Goal: Task Accomplishment & Management: Use online tool/utility

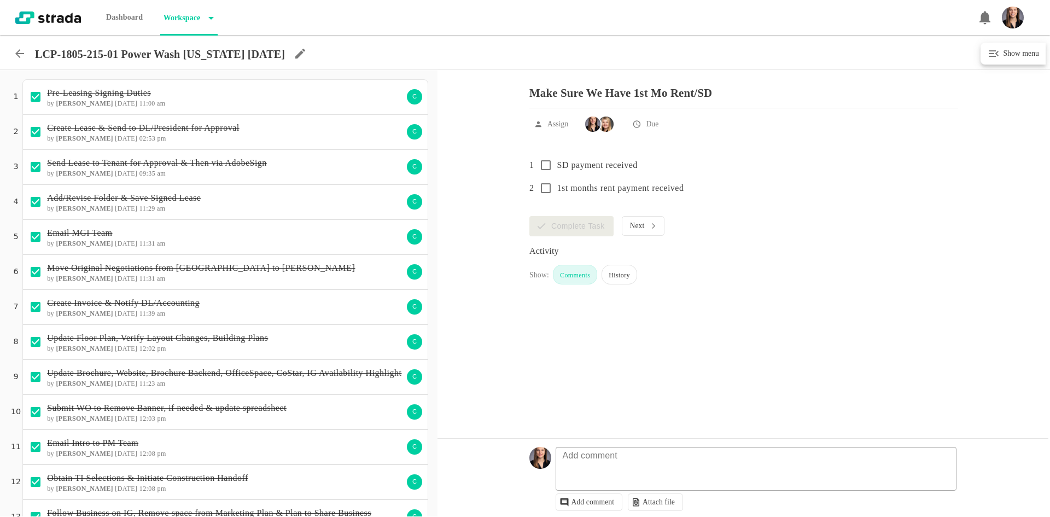
scroll to position [798, 0]
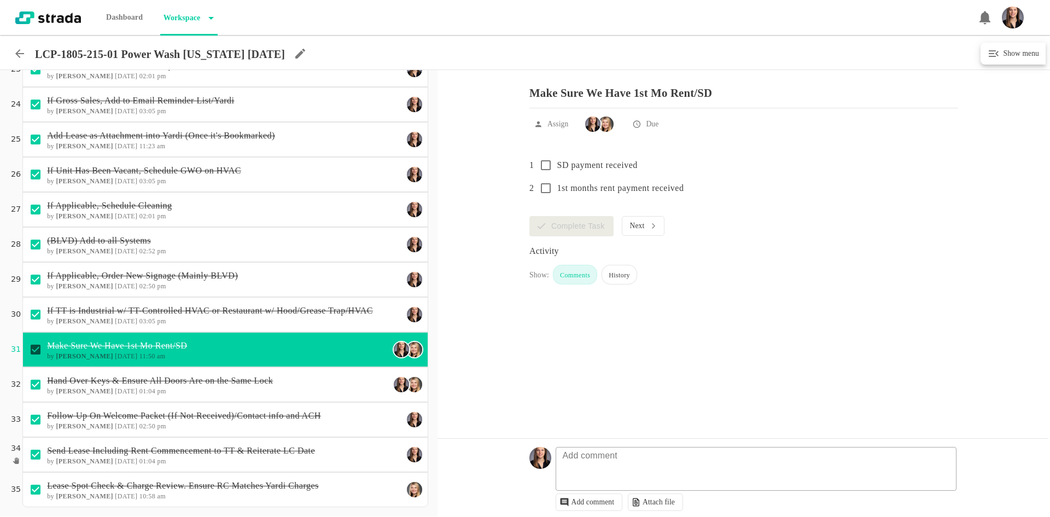
click at [21, 55] on icon at bounding box center [19, 53] width 13 height 13
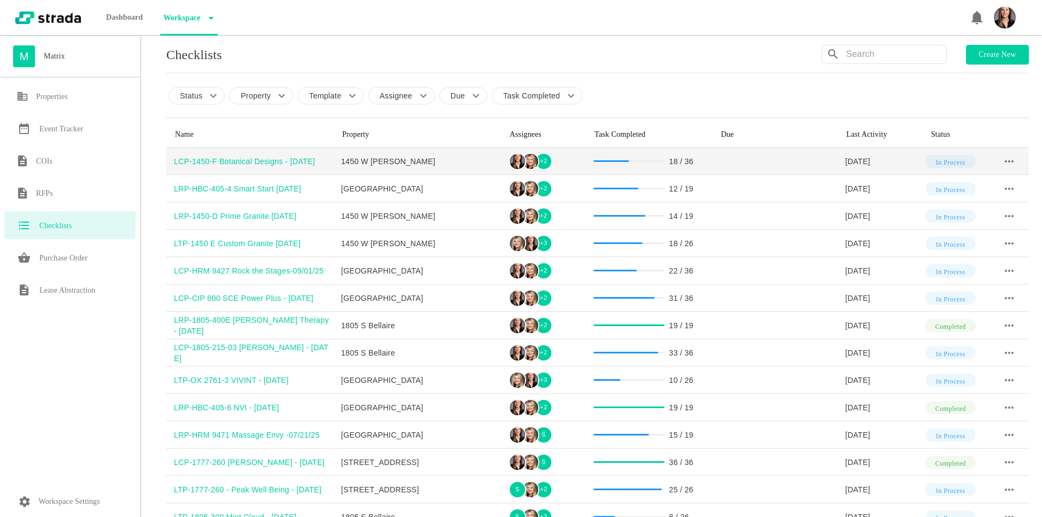
click at [262, 160] on div "LCP-1450-F Botanical Designs - [DATE]" at bounding box center [254, 161] width 160 height 11
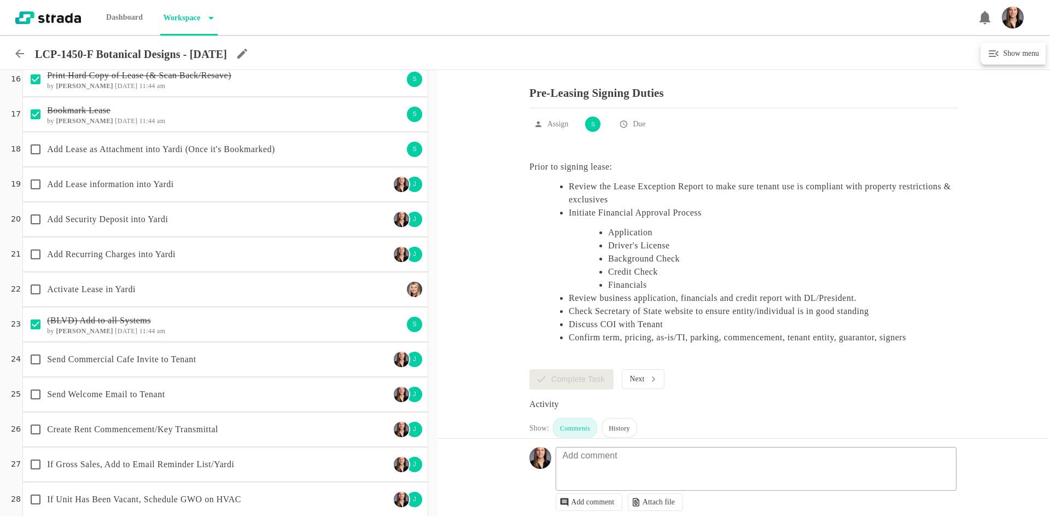
scroll to position [547, 0]
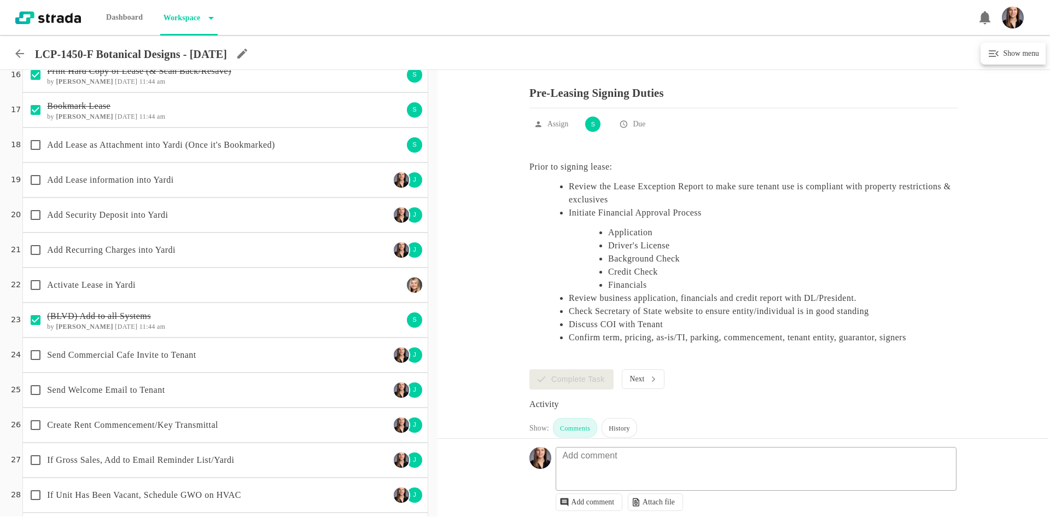
click at [270, 185] on p "Add Lease information into Yardi" at bounding box center [218, 179] width 343 height 13
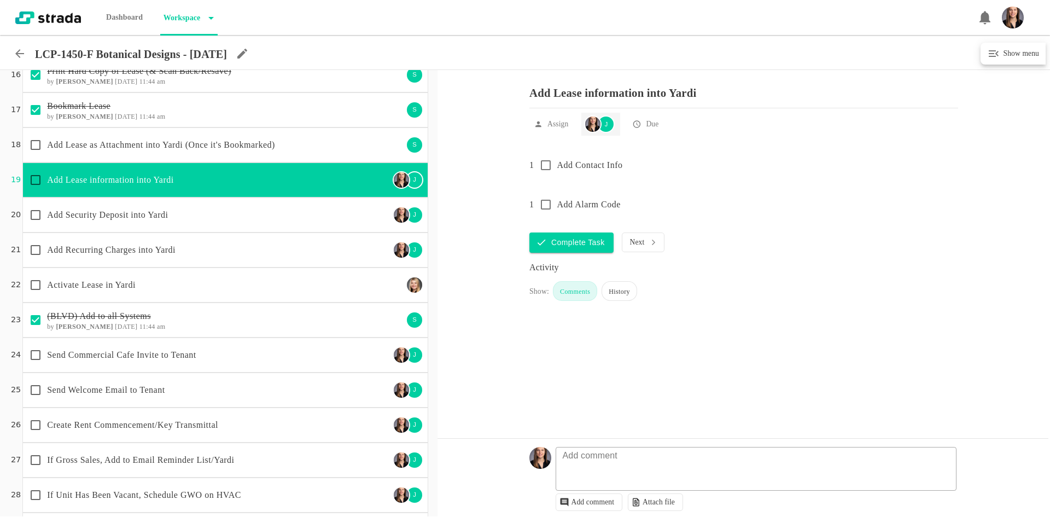
click at [590, 131] on img at bounding box center [592, 124] width 15 height 15
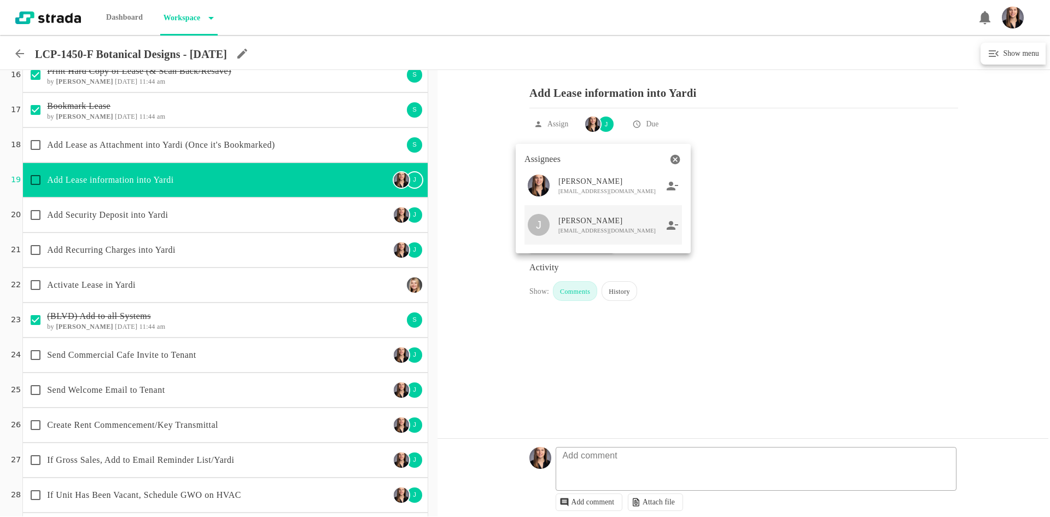
click at [675, 228] on icon at bounding box center [673, 225] width 12 height 10
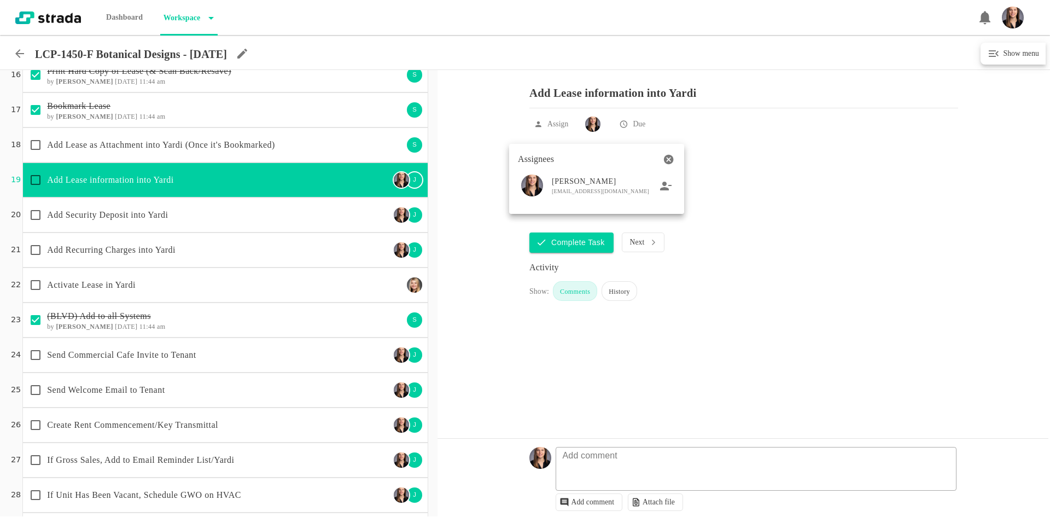
click at [485, 264] on div at bounding box center [525, 258] width 1050 height 517
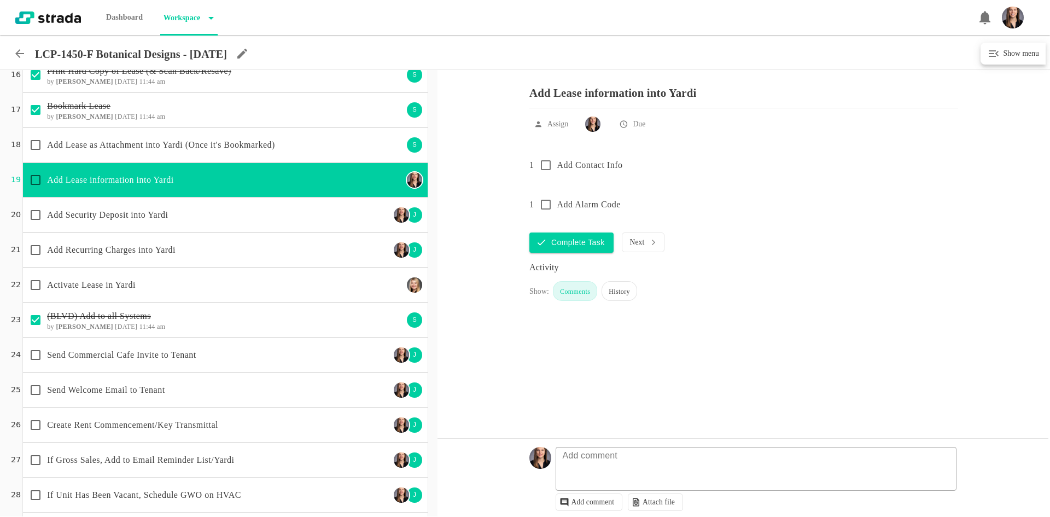
click at [330, 211] on p "Add Security Deposit into Yardi" at bounding box center [218, 214] width 343 height 13
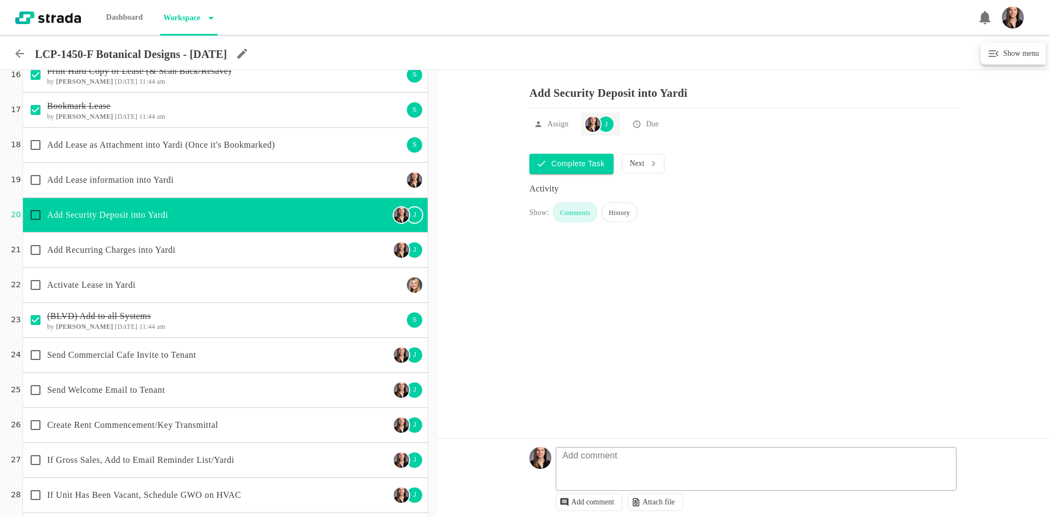
click at [594, 132] on img at bounding box center [592, 124] width 15 height 15
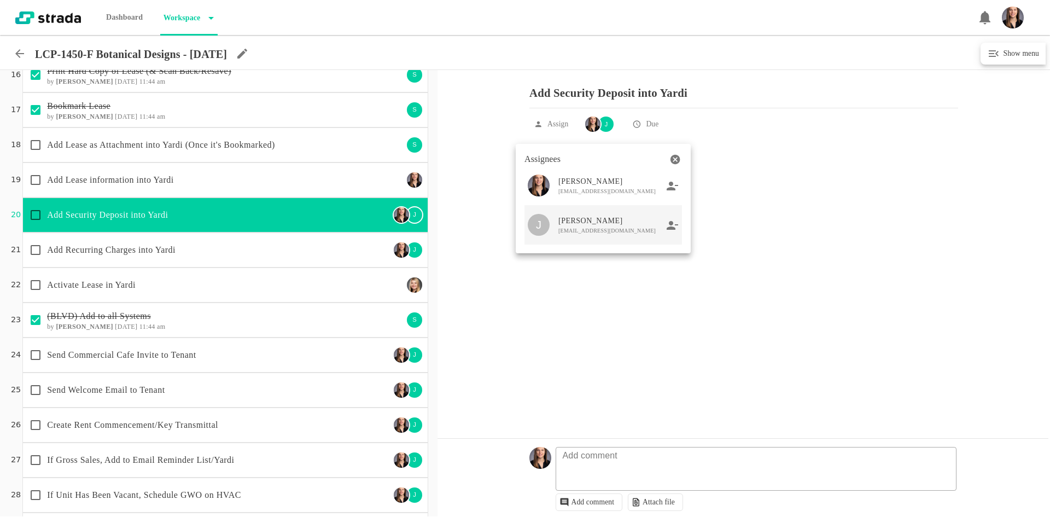
click at [671, 225] on icon at bounding box center [672, 224] width 11 height 9
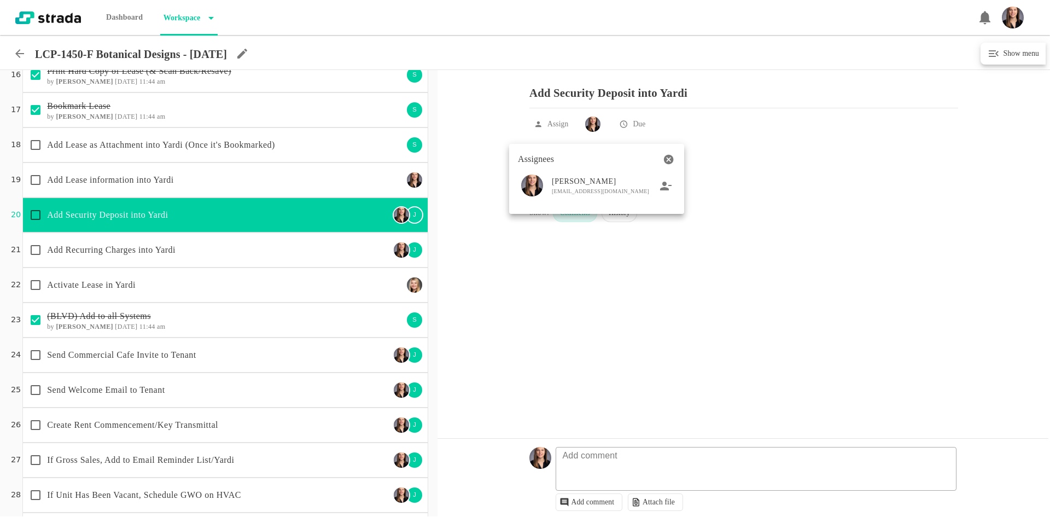
click at [475, 269] on div at bounding box center [525, 258] width 1050 height 517
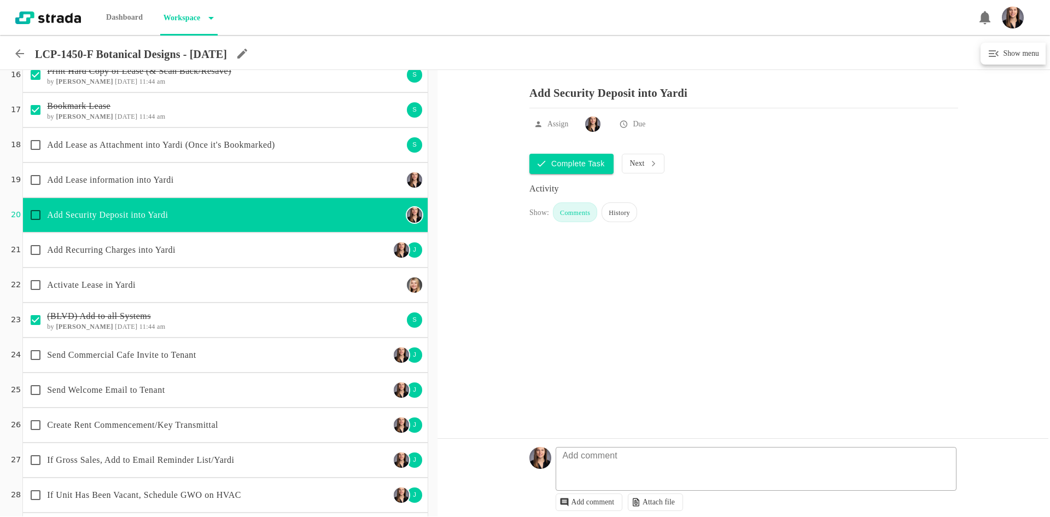
click at [300, 235] on div "Add Recurring Charges into Yardi J" at bounding box center [225, 250] width 406 height 35
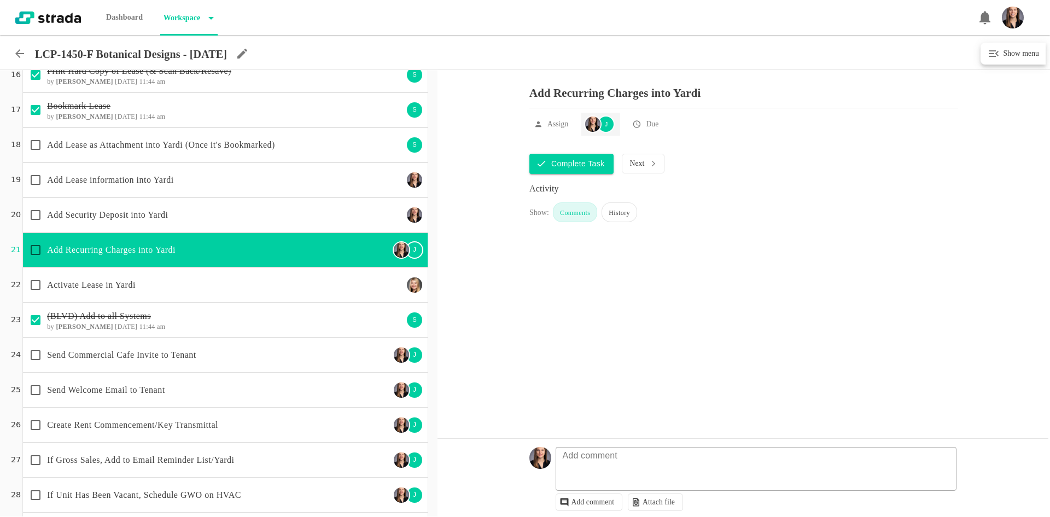
click at [601, 129] on img at bounding box center [592, 124] width 15 height 15
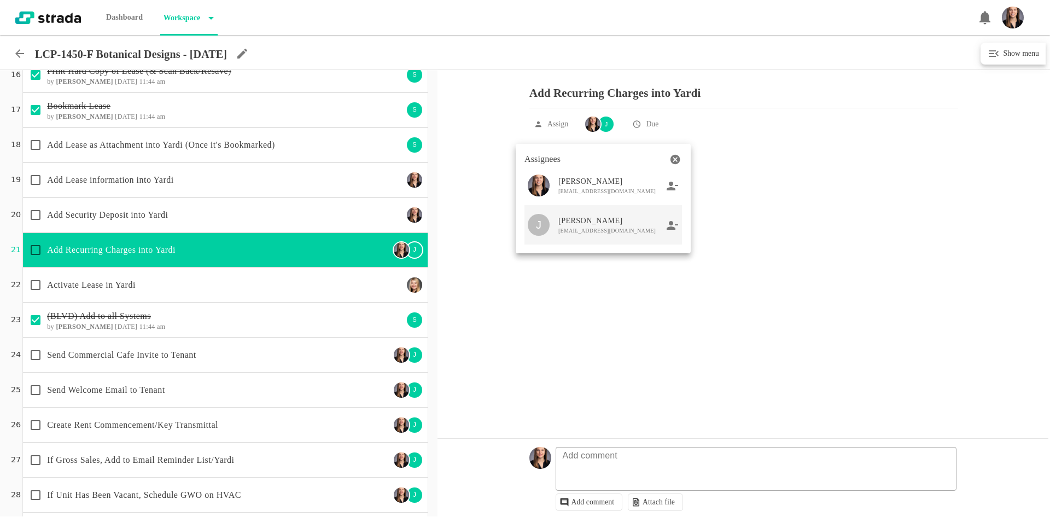
click at [667, 219] on div at bounding box center [673, 224] width 12 height 13
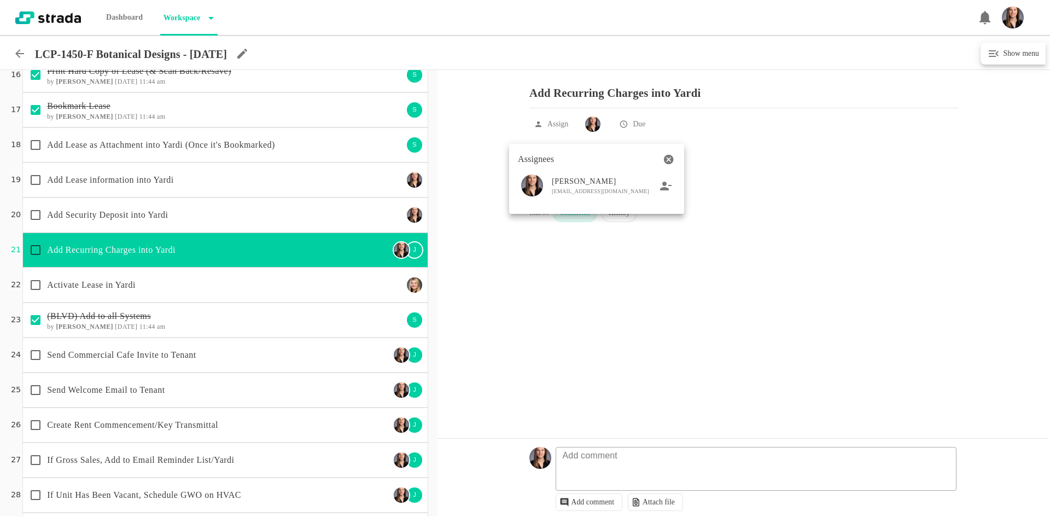
click at [351, 264] on div at bounding box center [525, 258] width 1050 height 517
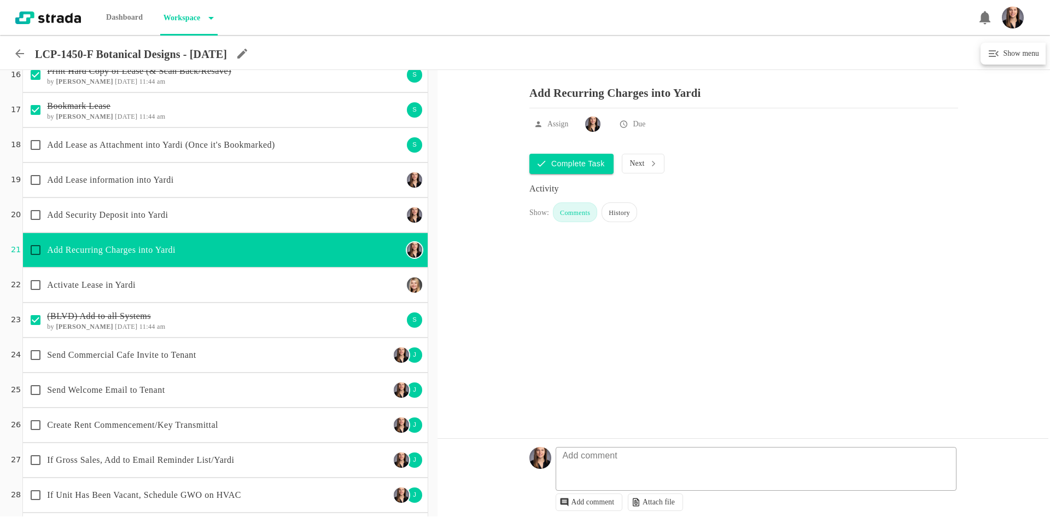
click at [257, 294] on div "Activate Lease in Yardi" at bounding box center [213, 285] width 379 height 23
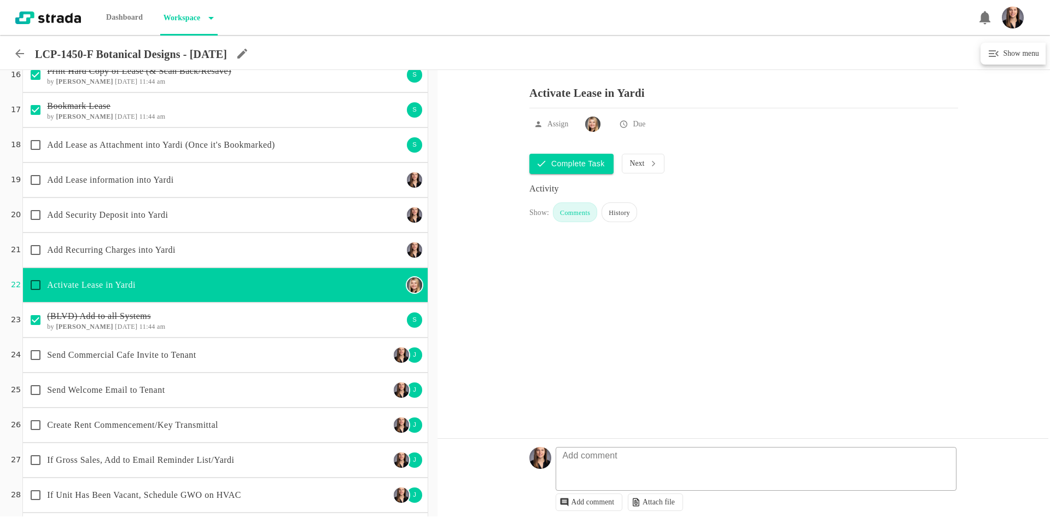
click at [309, 342] on div "Send Commercial Cafe Invite to Tenant J" at bounding box center [225, 355] width 406 height 35
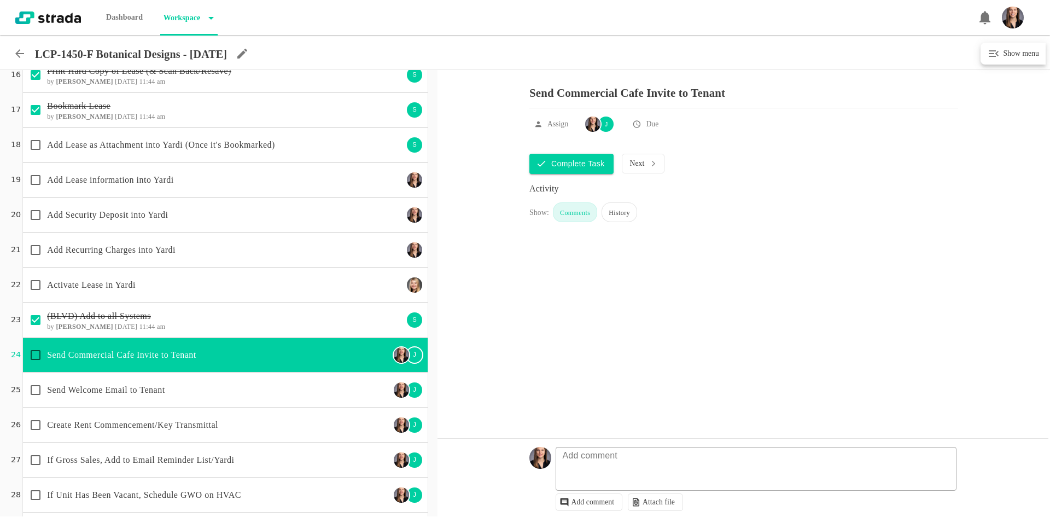
click at [205, 256] on p "Add Recurring Charges into Yardi" at bounding box center [225, 249] width 356 height 13
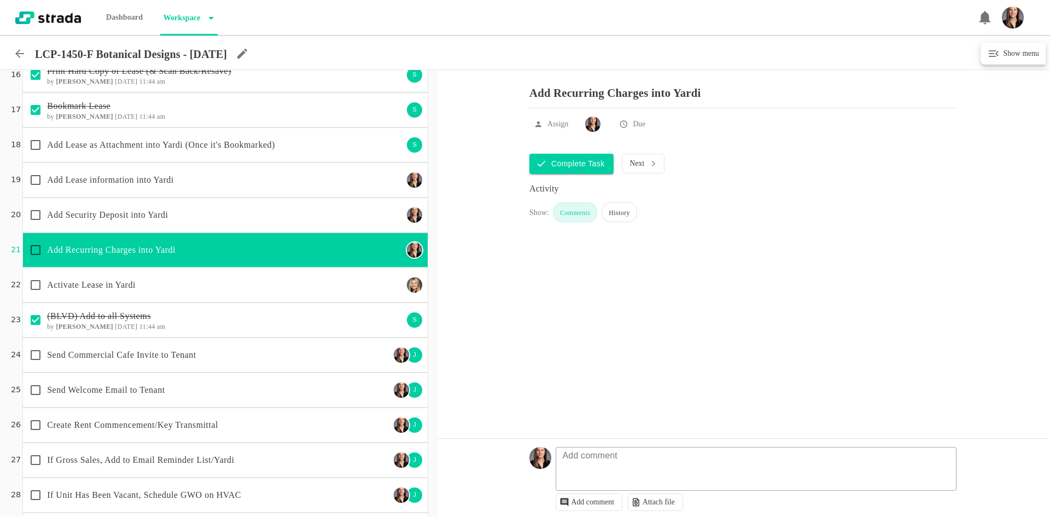
click at [21, 51] on icon at bounding box center [19, 53] width 13 height 13
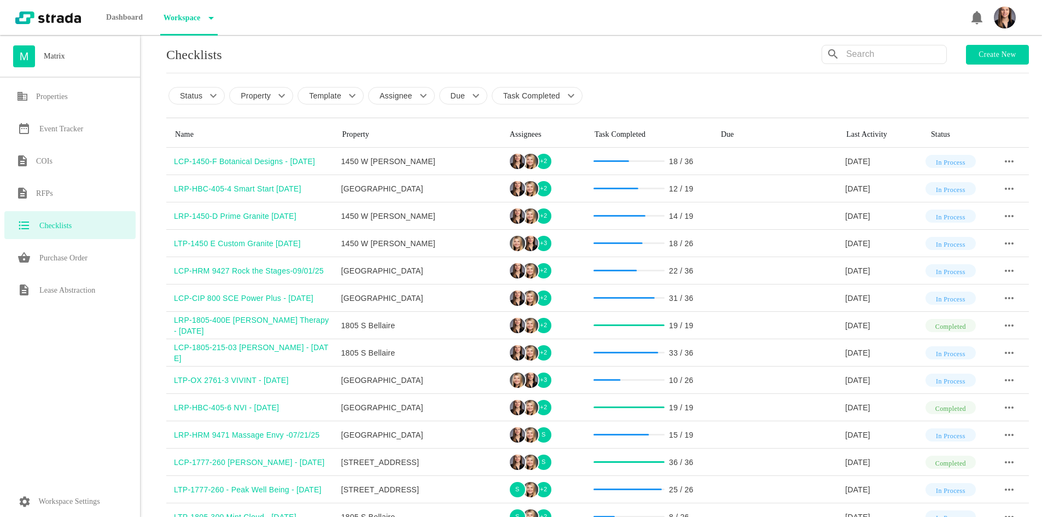
click at [79, 499] on p "Workspace Settings" at bounding box center [69, 501] width 61 height 13
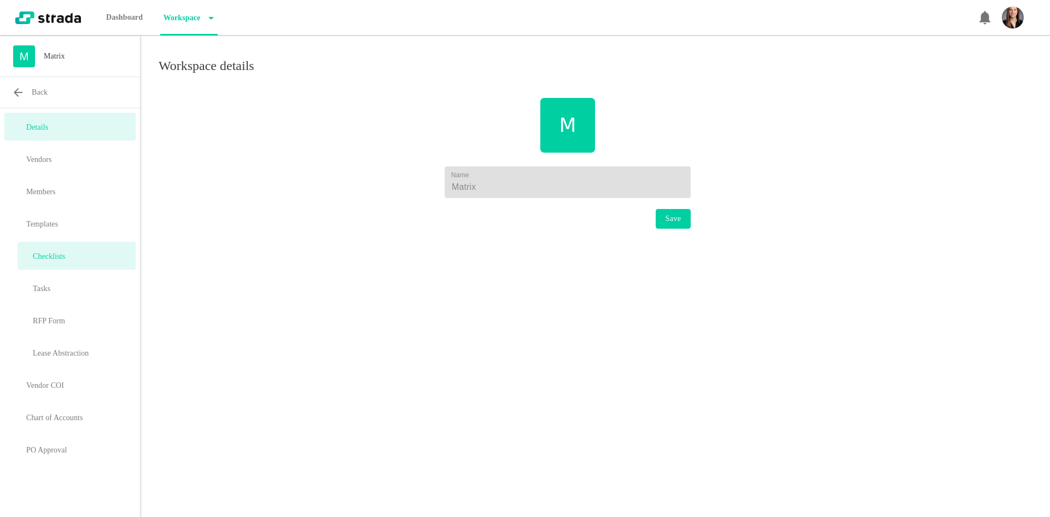
click at [58, 259] on h6 "Checklists" at bounding box center [49, 256] width 32 height 13
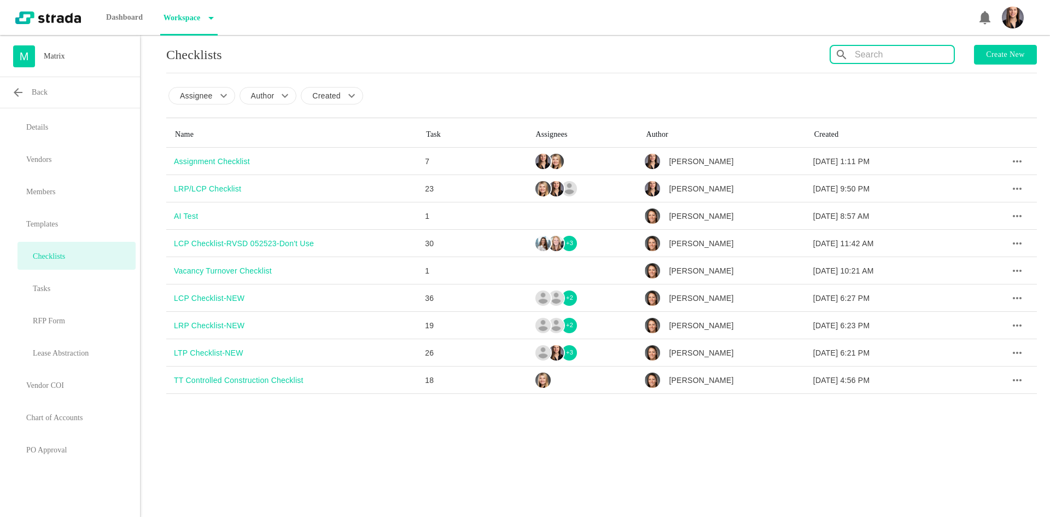
click at [873, 58] on input "text" at bounding box center [904, 55] width 99 height 18
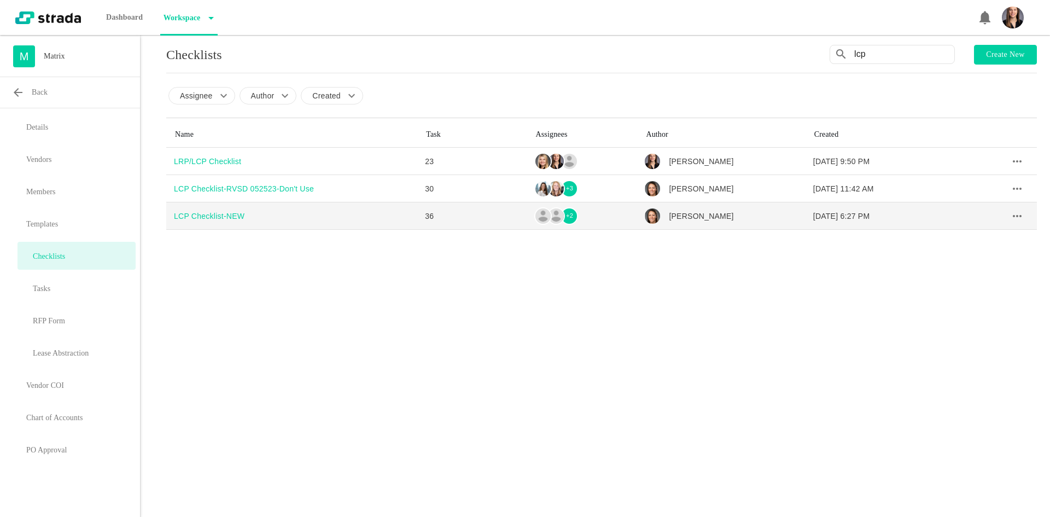
type input "lcp"
click at [201, 213] on div "LCP Checklist-NEW" at bounding box center [295, 216] width 243 height 11
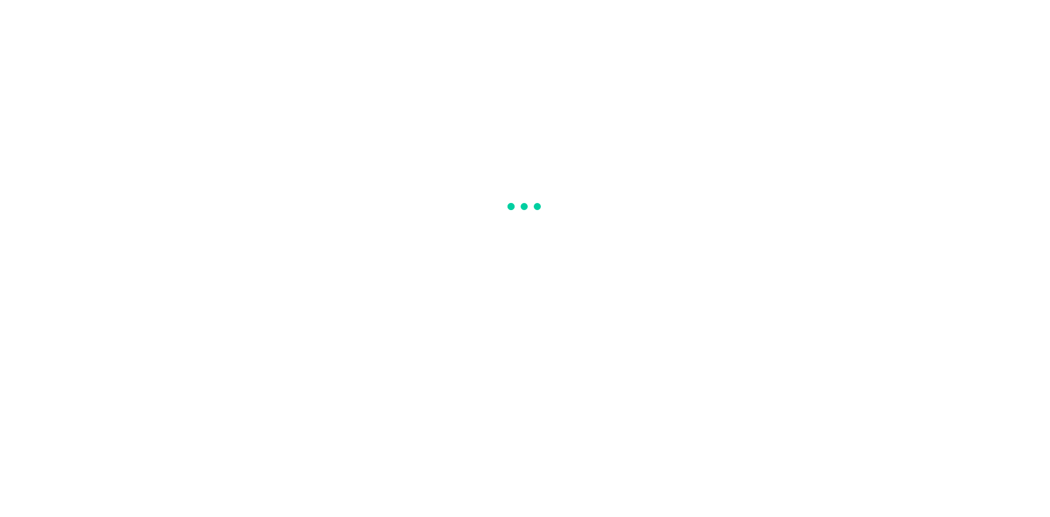
type input "LCP Checklist-NEW"
type input "Pre-Leasing Signing Duties"
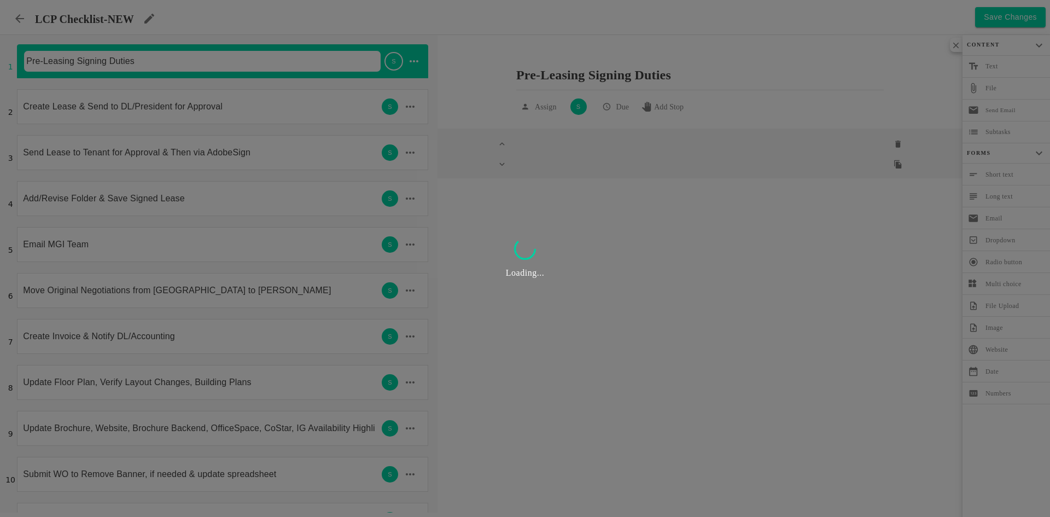
type textarea "<p><span data-sheets-value="{&quot;1&quot;:2,&quot;2&quot;:&quot;Prior to signi…"
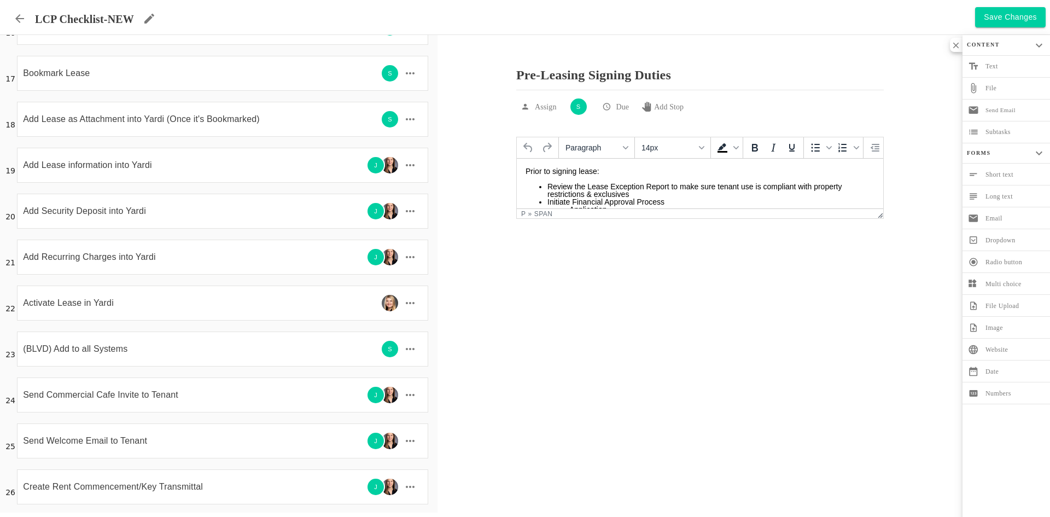
scroll to position [766, 0]
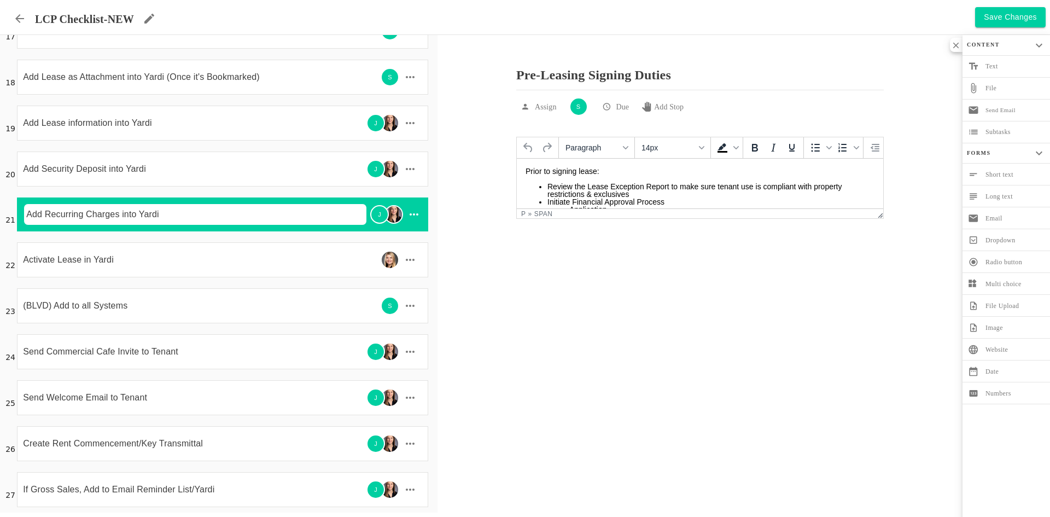
click at [211, 217] on input "Add Recurring Charges into Yardi" at bounding box center [196, 215] width 344 height 22
type input "Add Recurring Charges into Yardi"
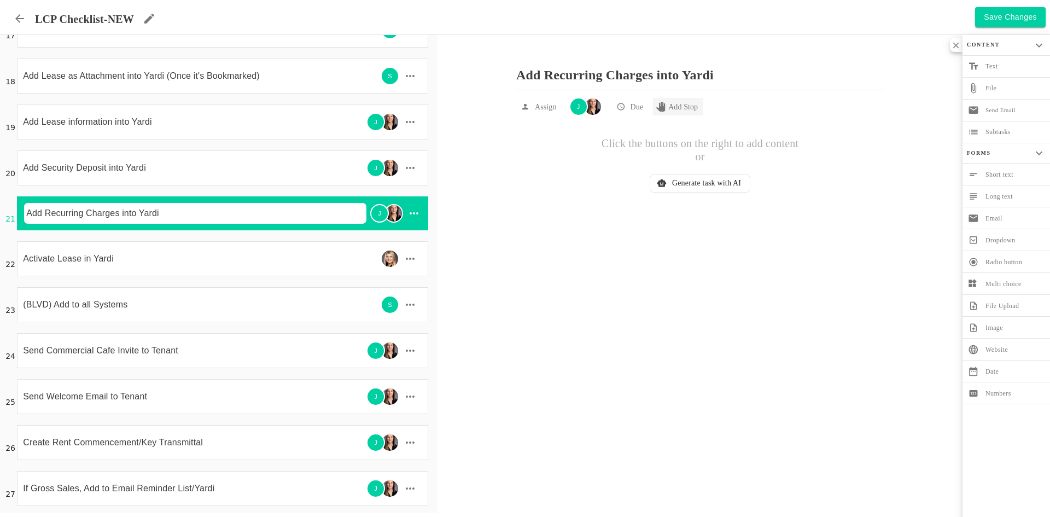
click at [678, 103] on p "Add Stop" at bounding box center [684, 107] width 30 height 11
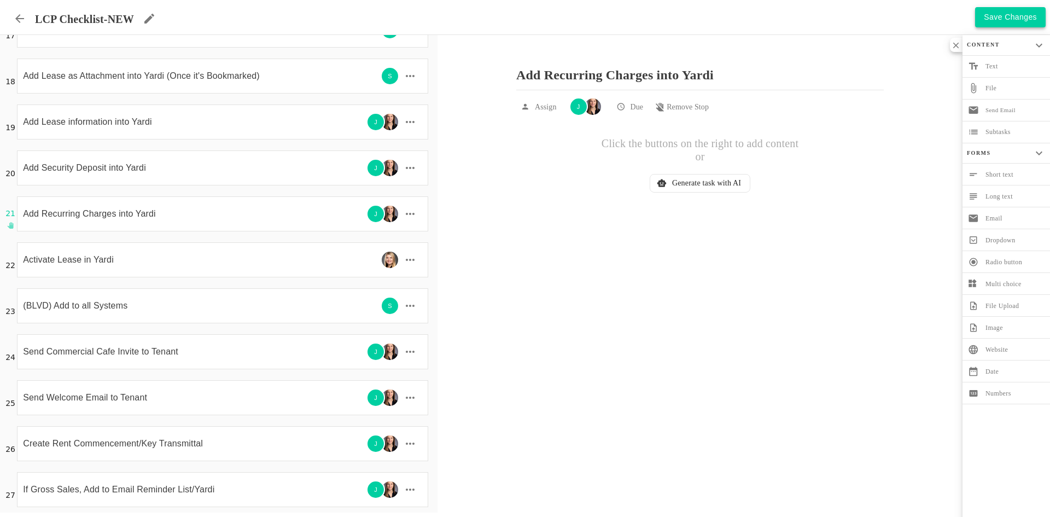
click at [1018, 22] on button "Save Changes" at bounding box center [1010, 17] width 71 height 20
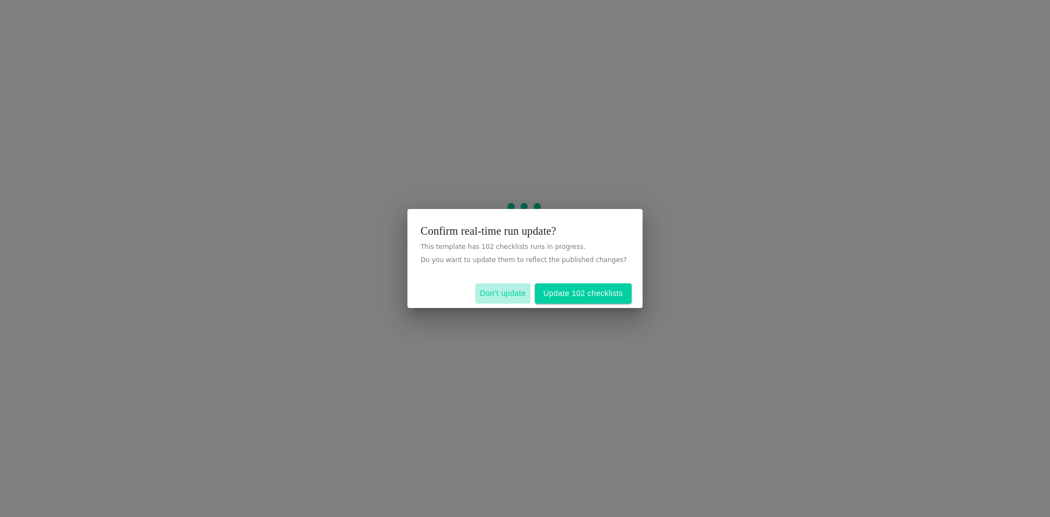
click at [504, 293] on button "Don’t update" at bounding box center [502, 293] width 55 height 20
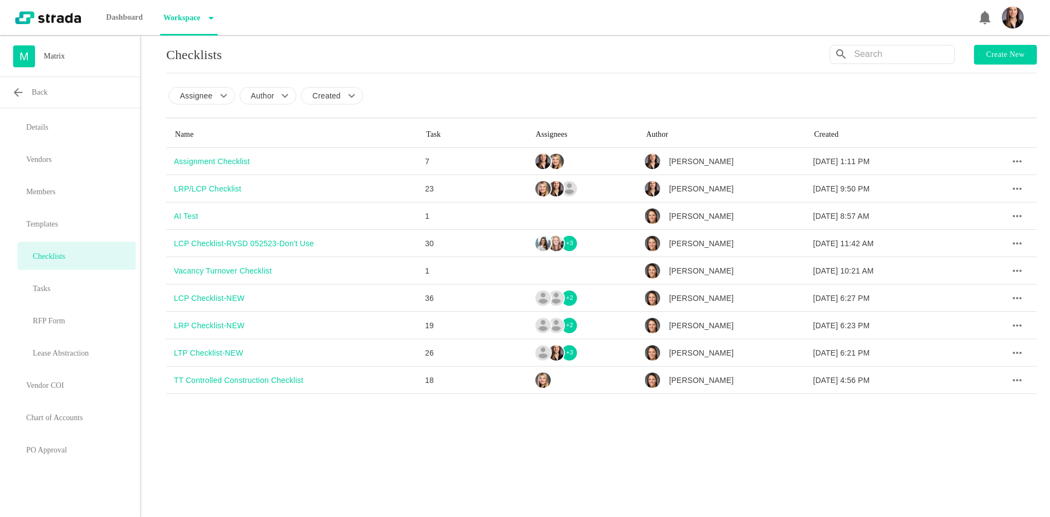
click at [40, 51] on div "M Matrix" at bounding box center [70, 61] width 140 height 32
click at [28, 51] on div "M" at bounding box center [24, 56] width 22 height 22
click at [56, 11] on img at bounding box center [48, 17] width 66 height 13
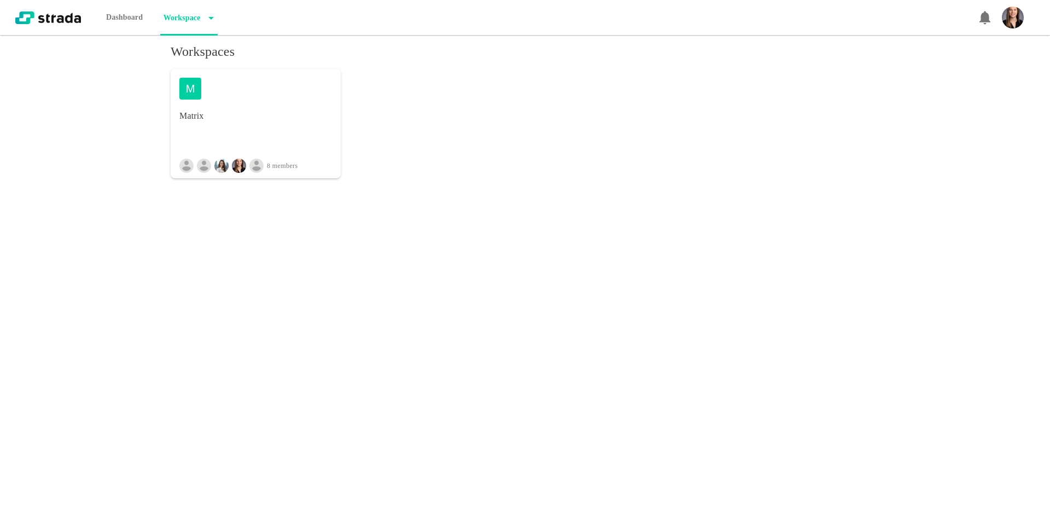
click at [236, 118] on h4 "Matrix" at bounding box center [255, 115] width 153 height 13
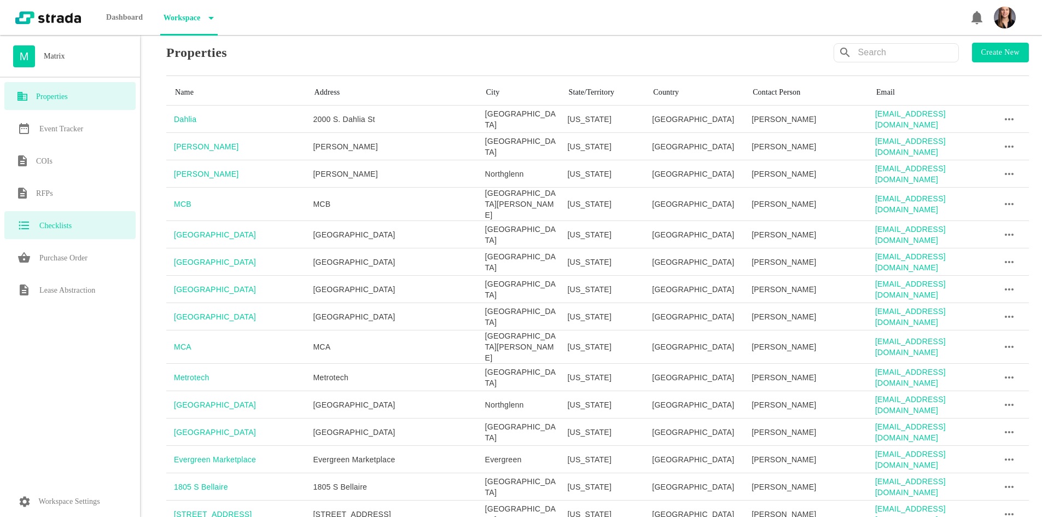
click at [51, 217] on div "Checklists" at bounding box center [69, 225] width 131 height 28
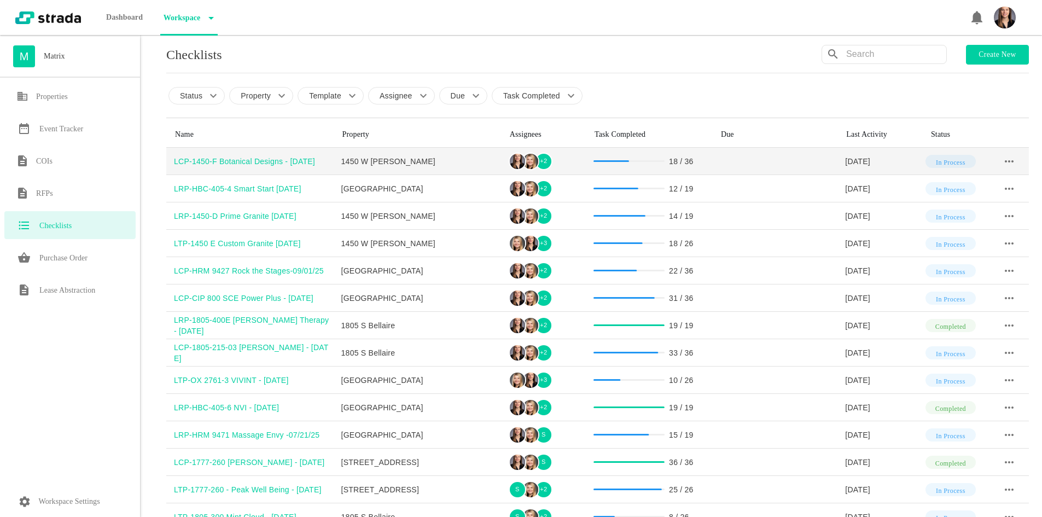
click at [254, 162] on div "LCP-1450-F Botanical Designs - [DATE]" at bounding box center [254, 161] width 160 height 11
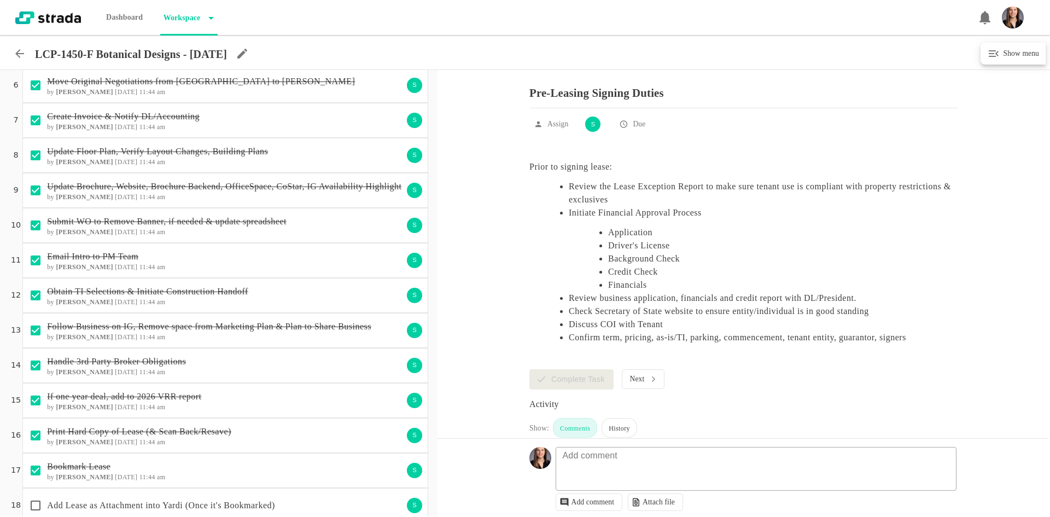
scroll to position [383, 0]
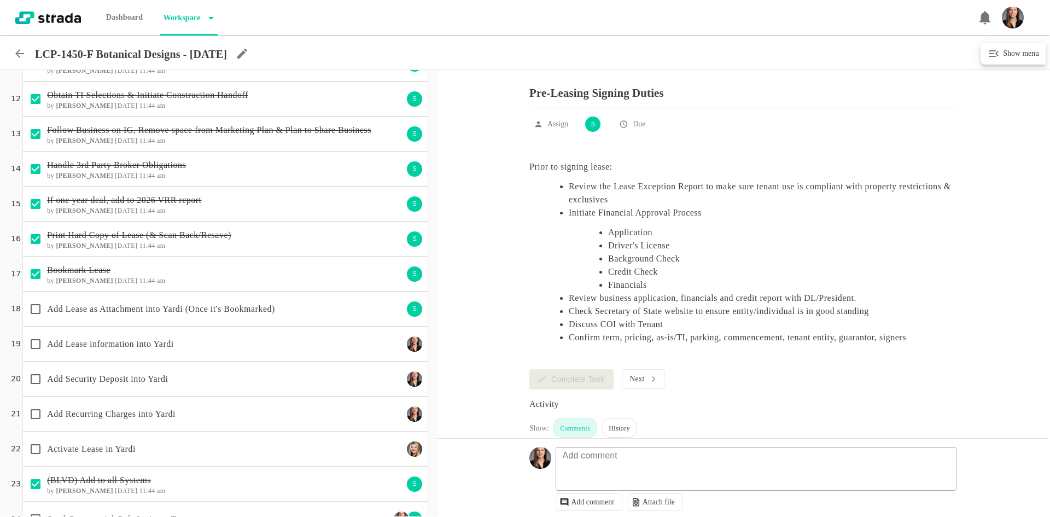
click at [234, 309] on p "Add Lease as Attachment into Yardi (Once it's Bookmarked)" at bounding box center [225, 309] width 356 height 13
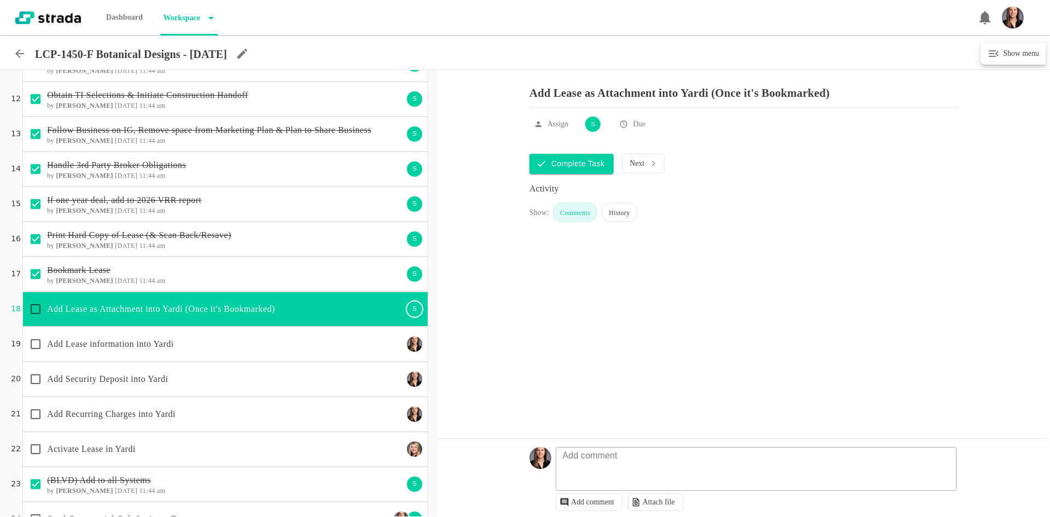
click at [251, 400] on div "Add Recurring Charges into Yardi" at bounding box center [225, 414] width 406 height 35
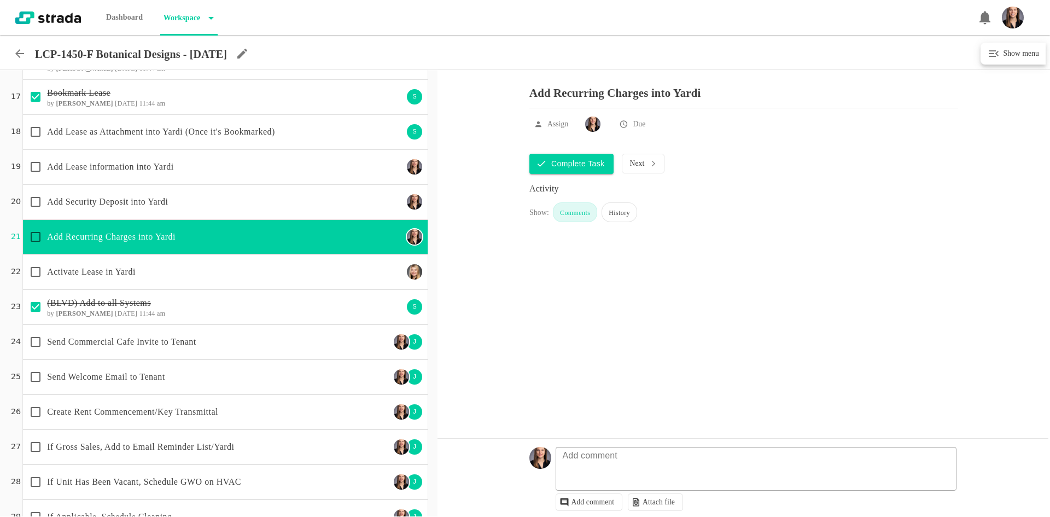
scroll to position [602, 0]
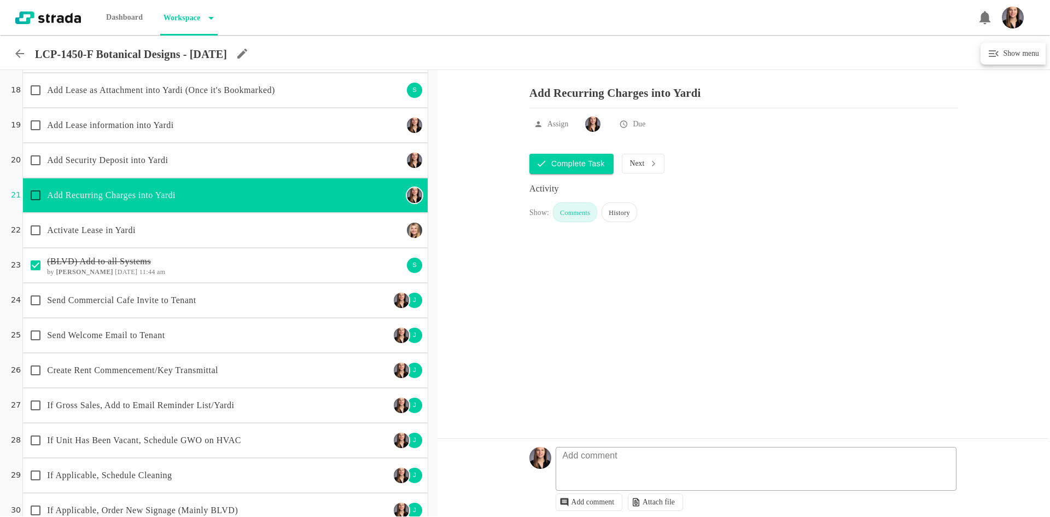
click at [278, 405] on p "If Gross Sales, Add to Email Reminder List/Yardi" at bounding box center [218, 405] width 343 height 13
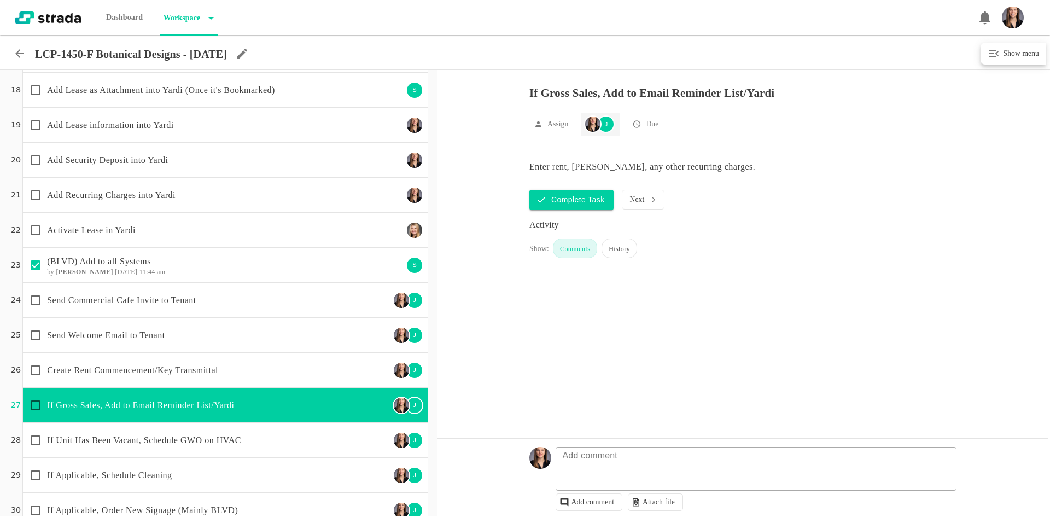
click at [608, 130] on div "J" at bounding box center [606, 124] width 18 height 18
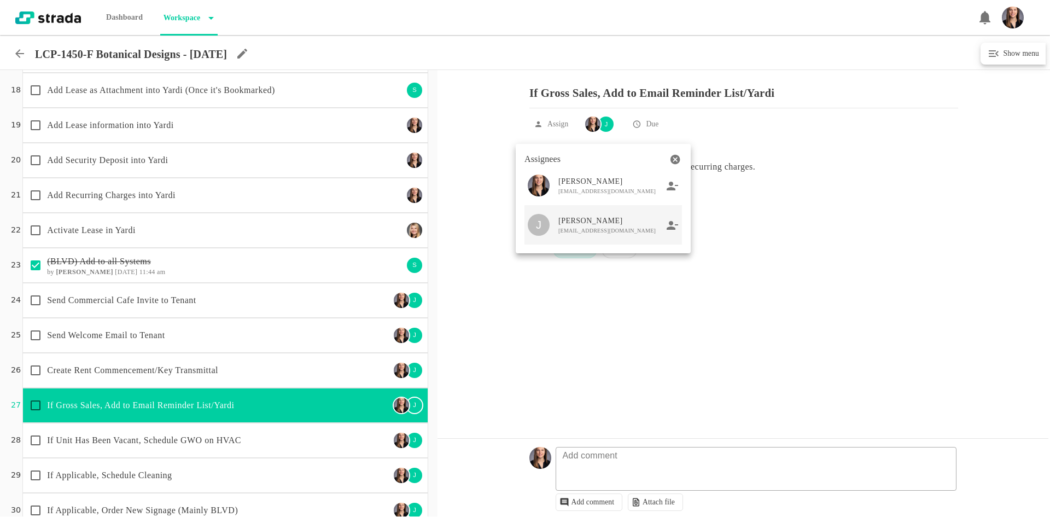
click at [670, 227] on icon at bounding box center [673, 225] width 12 height 10
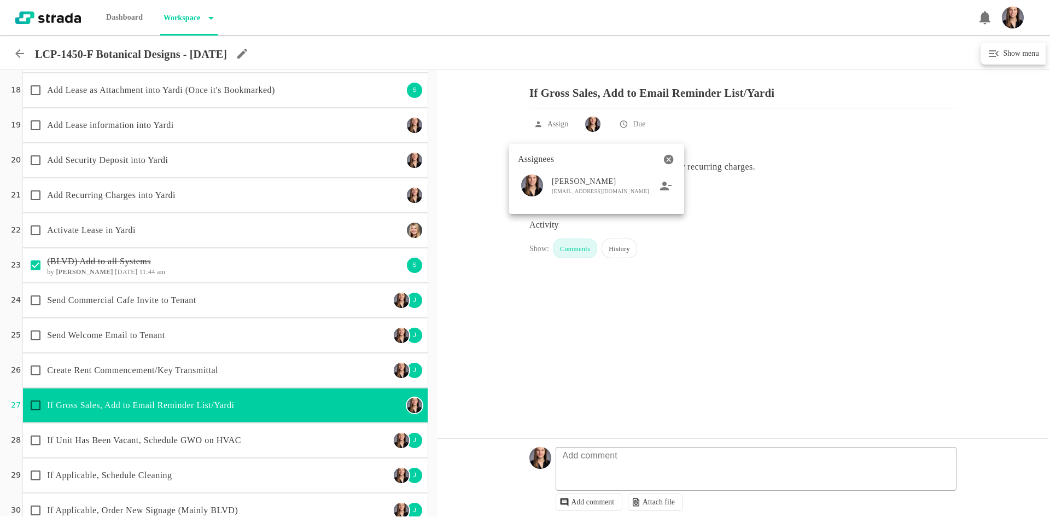
click at [341, 404] on div at bounding box center [525, 258] width 1050 height 517
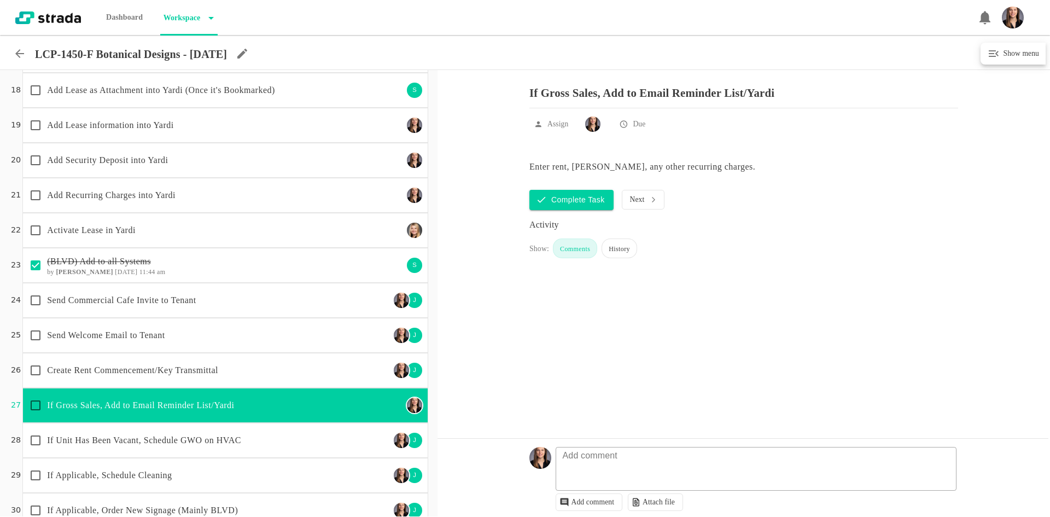
click at [291, 368] on p "Create Rent Commencement/Key Transmittal" at bounding box center [218, 370] width 343 height 13
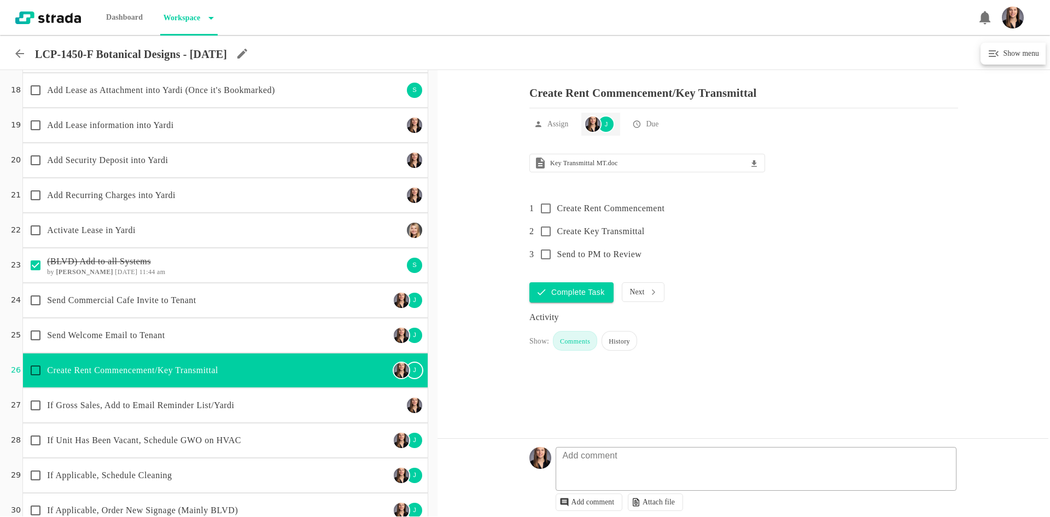
click at [590, 132] on img at bounding box center [592, 124] width 15 height 15
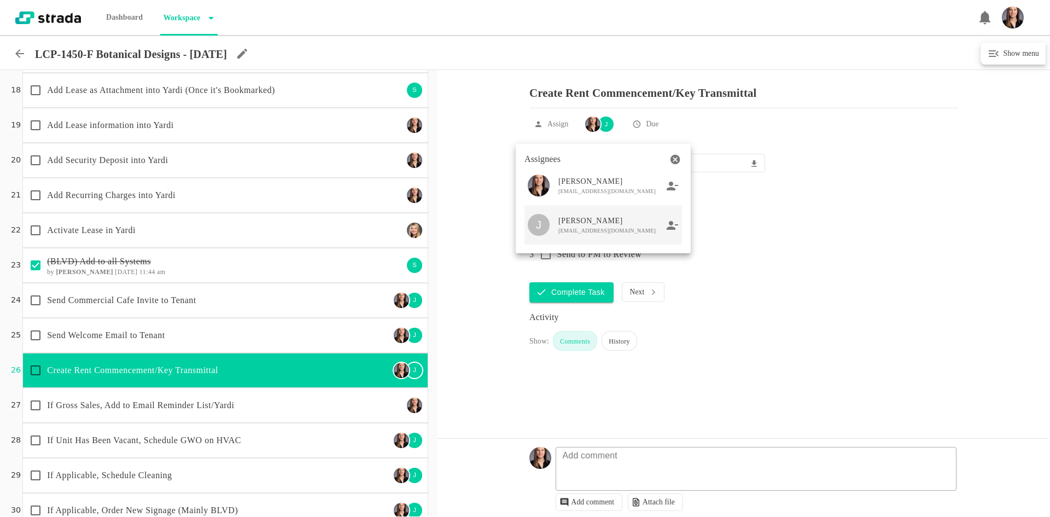
click at [670, 228] on icon at bounding box center [673, 225] width 12 height 10
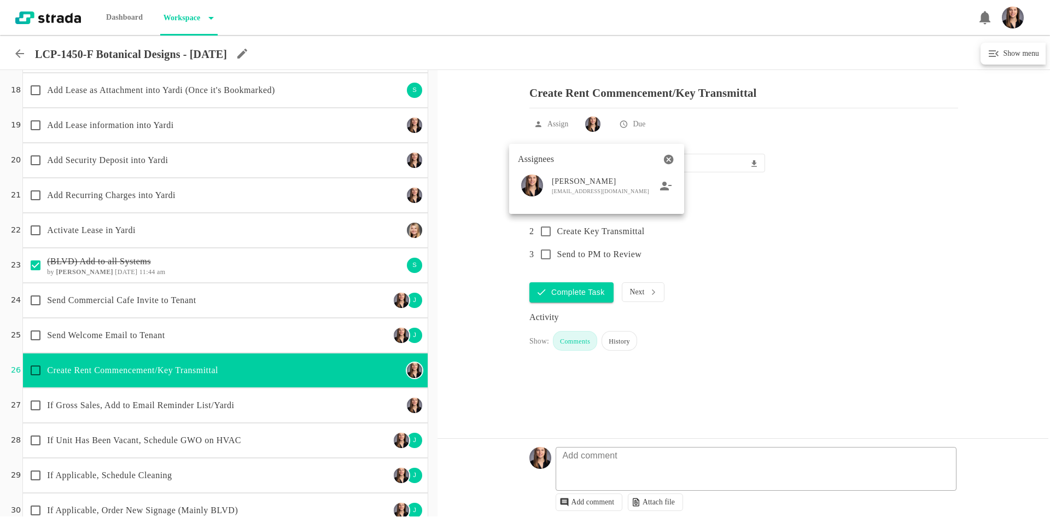
click at [351, 327] on div at bounding box center [525, 258] width 1050 height 517
click at [264, 338] on p "Send Welcome Email to Tenant" at bounding box center [218, 335] width 343 height 13
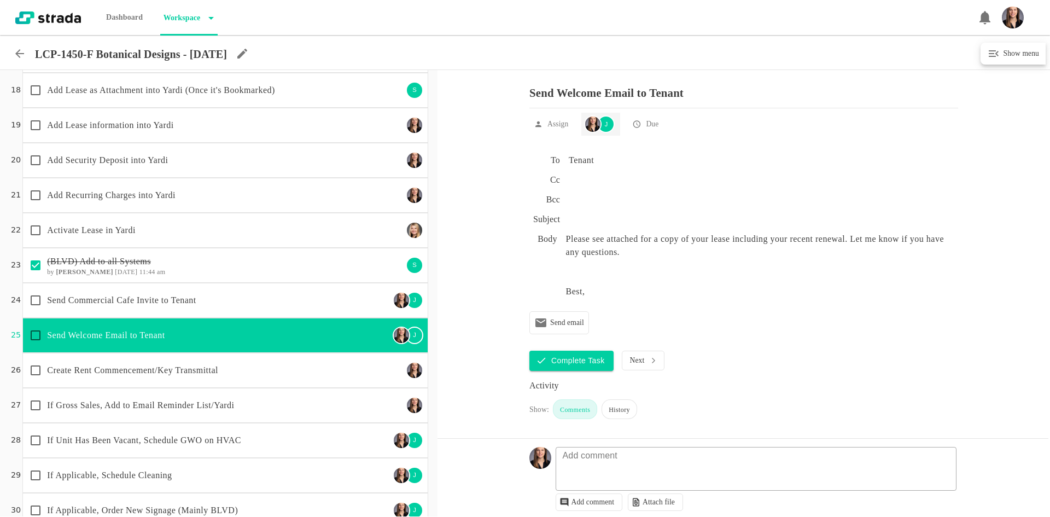
click at [602, 127] on div at bounding box center [593, 124] width 18 height 18
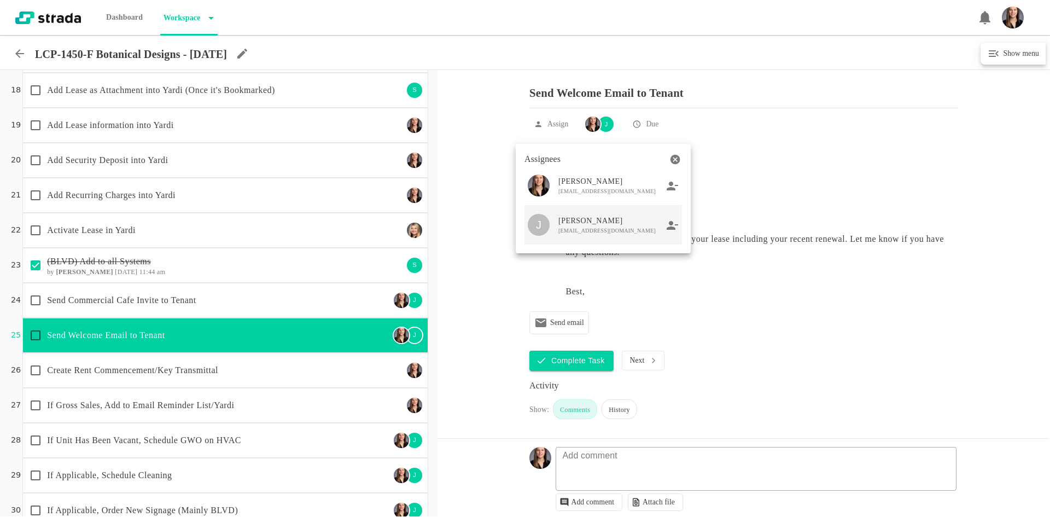
click at [669, 226] on icon at bounding box center [673, 225] width 12 height 10
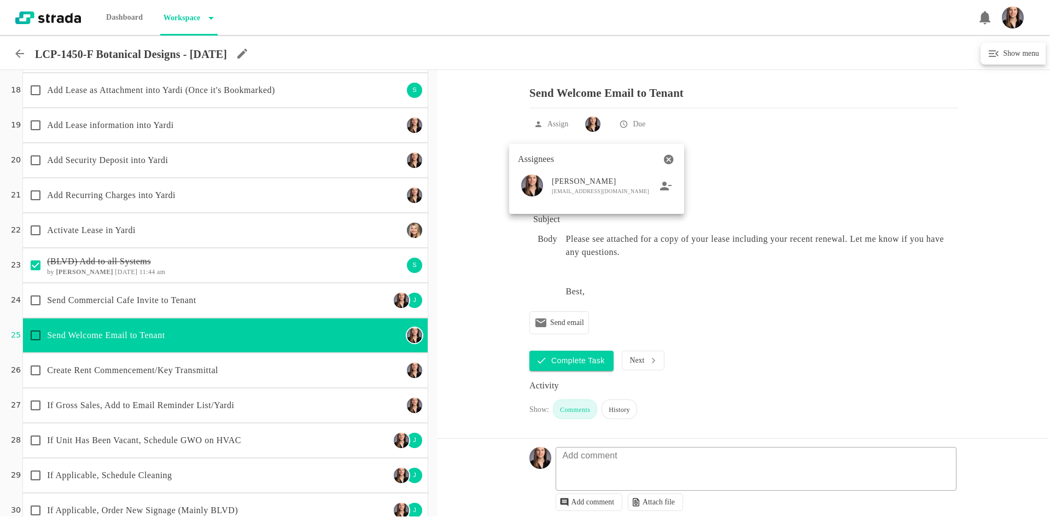
drag, startPoint x: 292, startPoint y: 303, endPoint x: 218, endPoint y: 311, distance: 74.4
click at [285, 304] on div at bounding box center [525, 258] width 1050 height 517
click at [158, 299] on p "Send Commercial Cafe Invite to Tenant" at bounding box center [218, 300] width 343 height 13
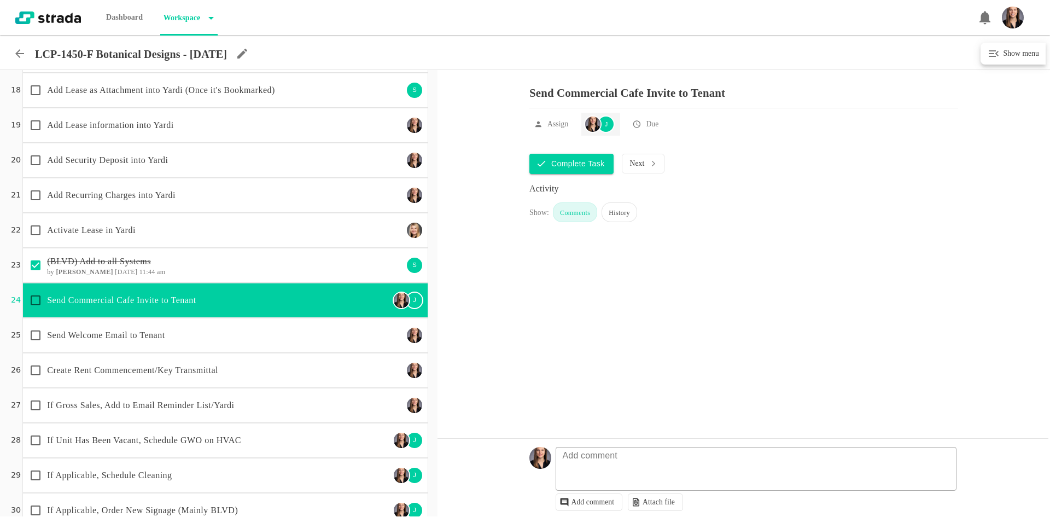
click at [613, 127] on div "J" at bounding box center [606, 124] width 18 height 18
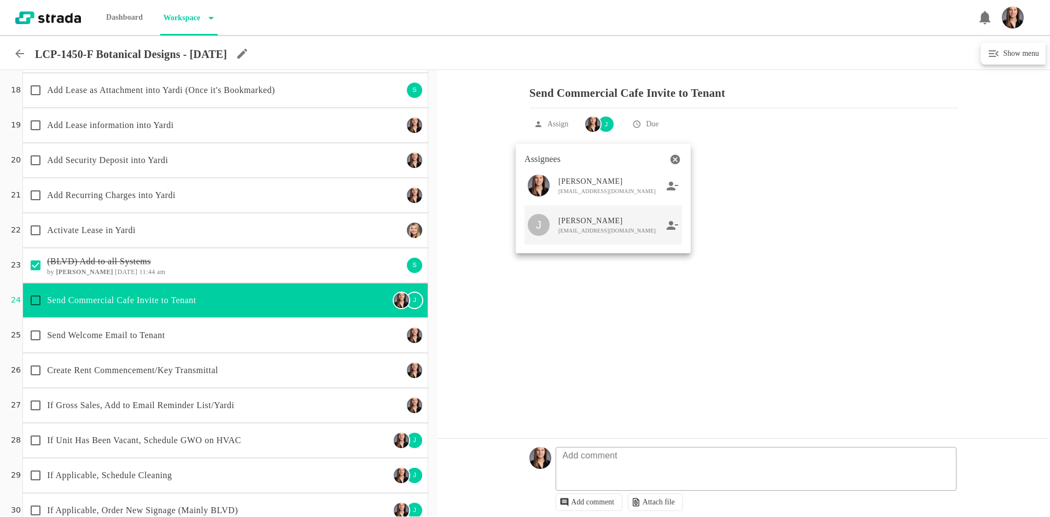
click at [672, 222] on icon at bounding box center [672, 224] width 11 height 9
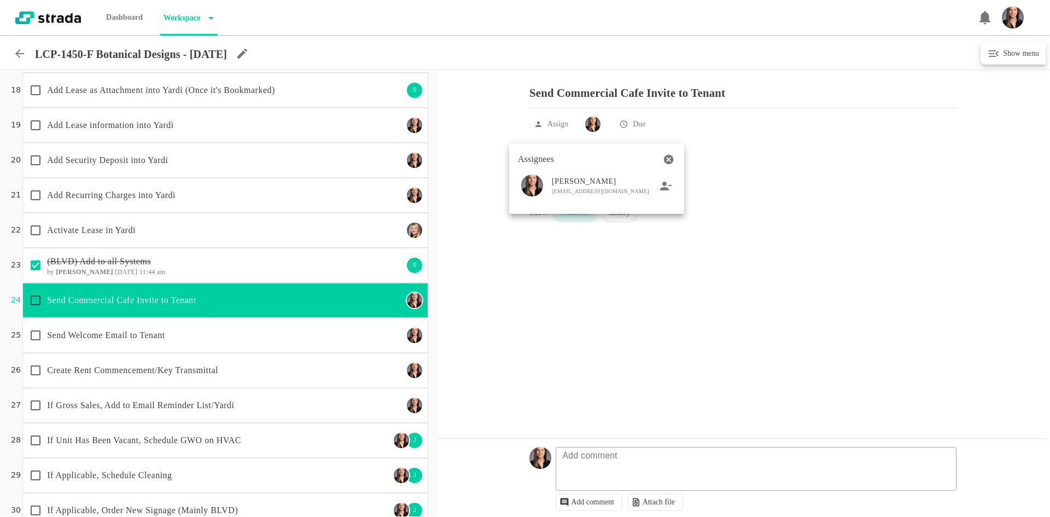
click at [263, 338] on div at bounding box center [525, 258] width 1050 height 517
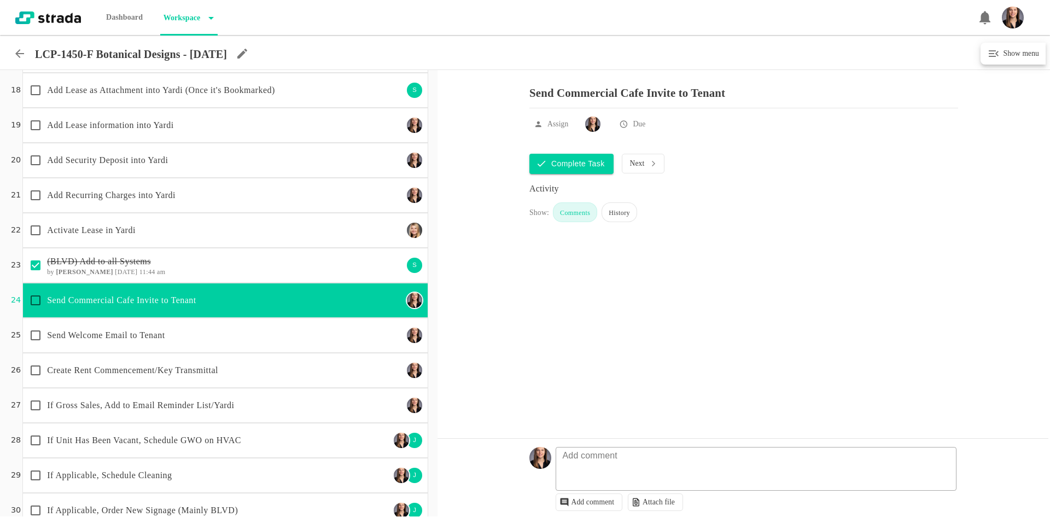
click at [357, 438] on p "If Unit Has Been Vacant, Schedule GWO on HVAC" at bounding box center [218, 440] width 343 height 13
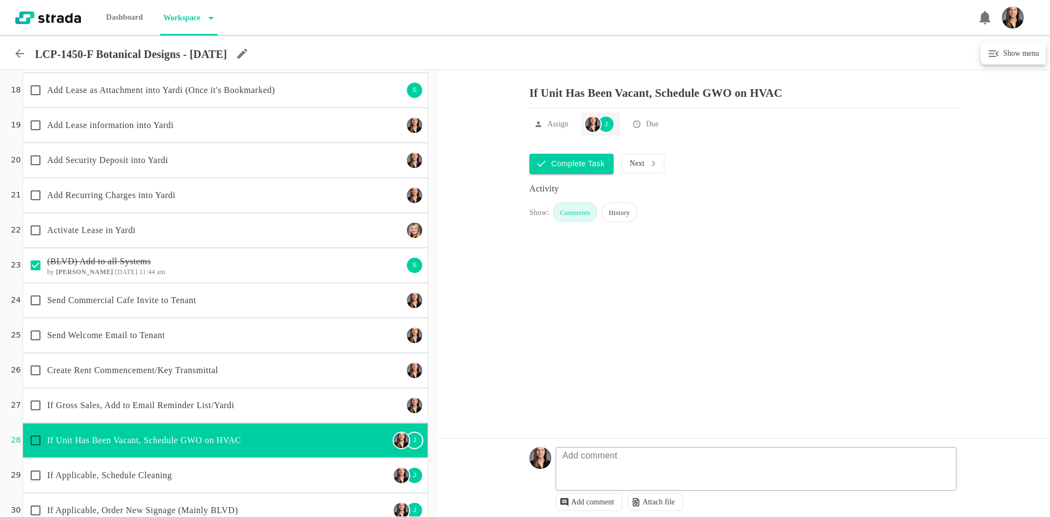
click at [596, 129] on img at bounding box center [592, 124] width 15 height 15
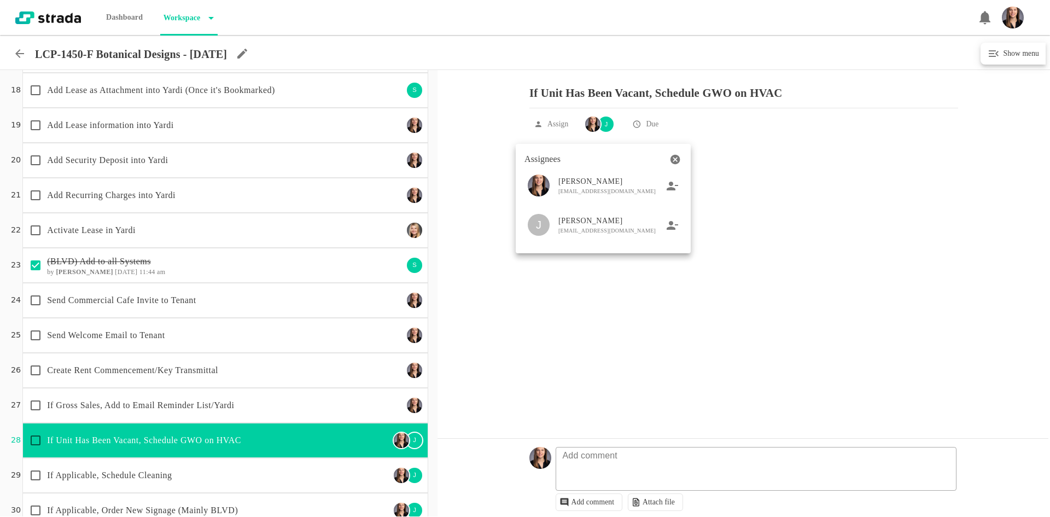
click at [674, 223] on icon at bounding box center [673, 225] width 12 height 10
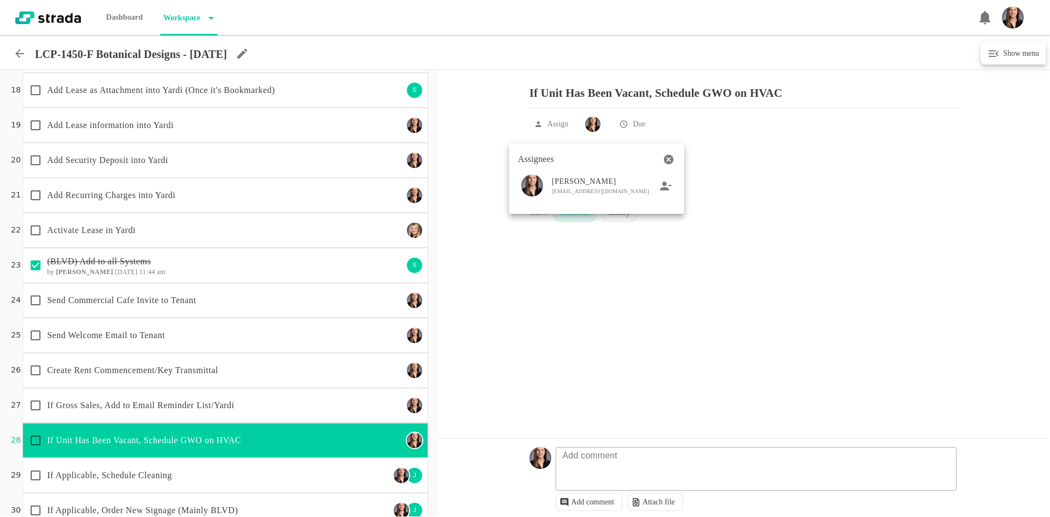
click at [355, 383] on div at bounding box center [525, 258] width 1050 height 517
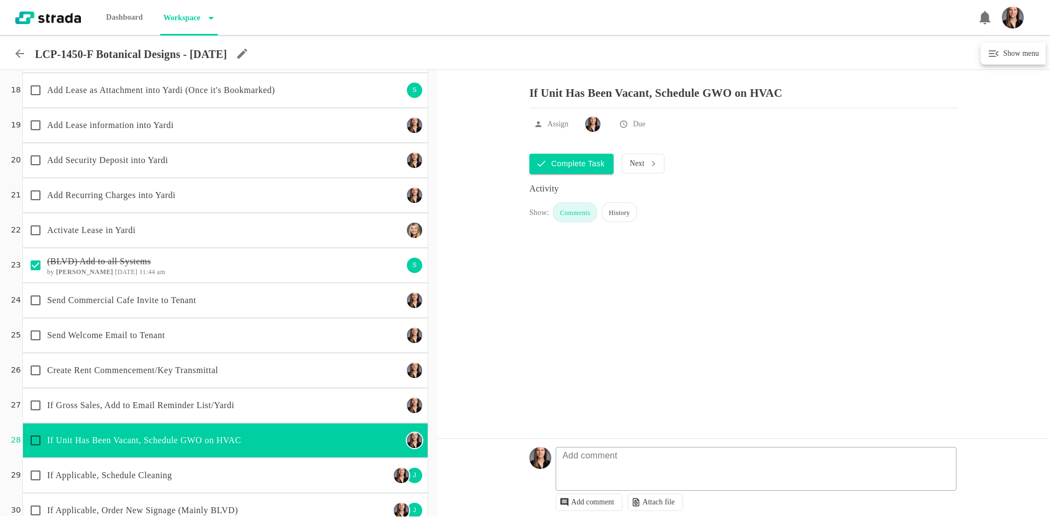
click at [354, 459] on div "If Applicable, Schedule Cleaning J" at bounding box center [225, 475] width 406 height 35
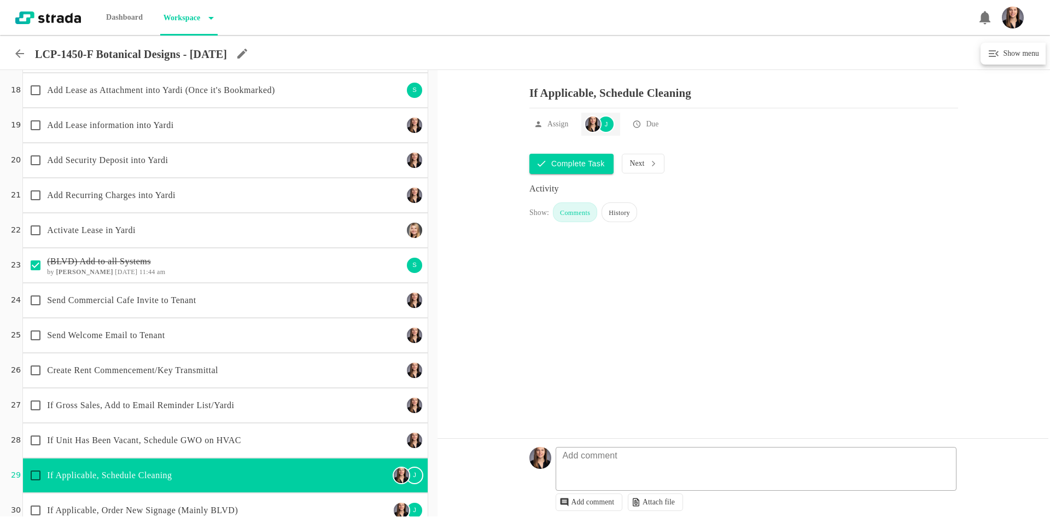
click at [606, 130] on div "J" at bounding box center [606, 124] width 18 height 18
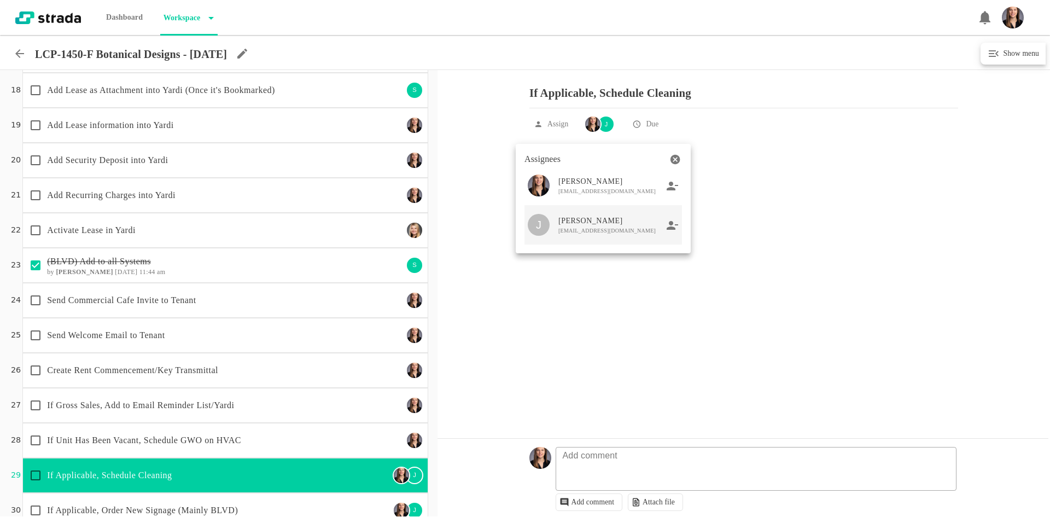
click at [670, 226] on icon at bounding box center [673, 225] width 12 height 10
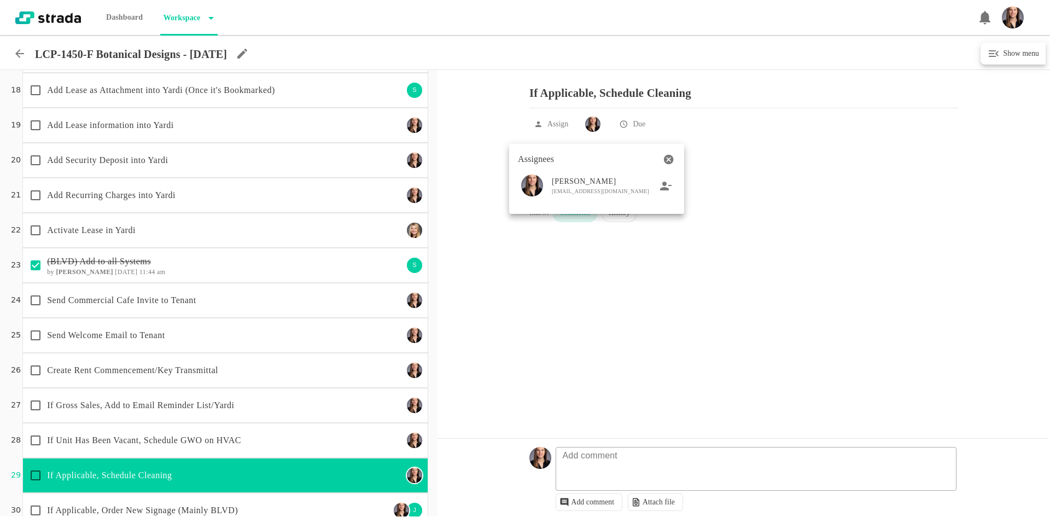
click at [316, 272] on div at bounding box center [525, 258] width 1050 height 517
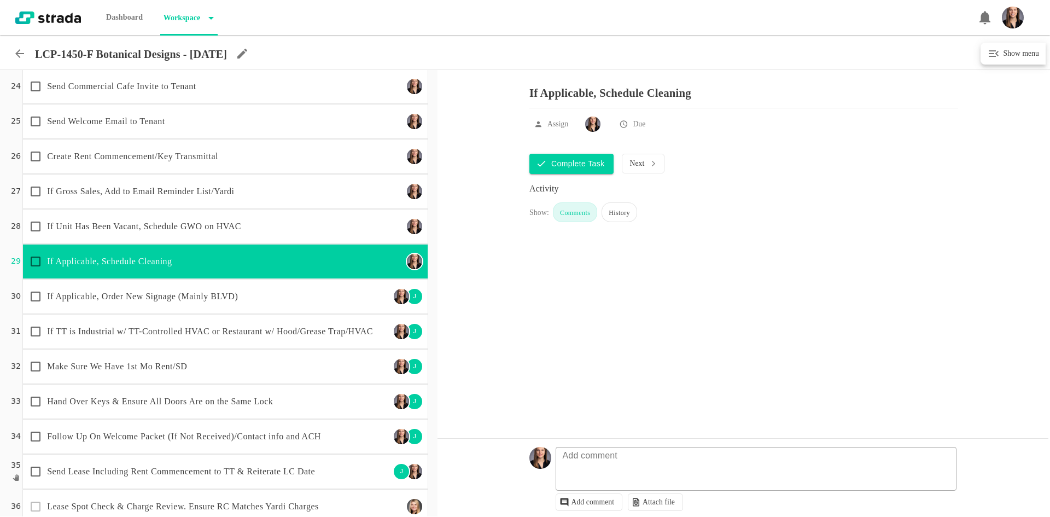
scroll to position [833, 0]
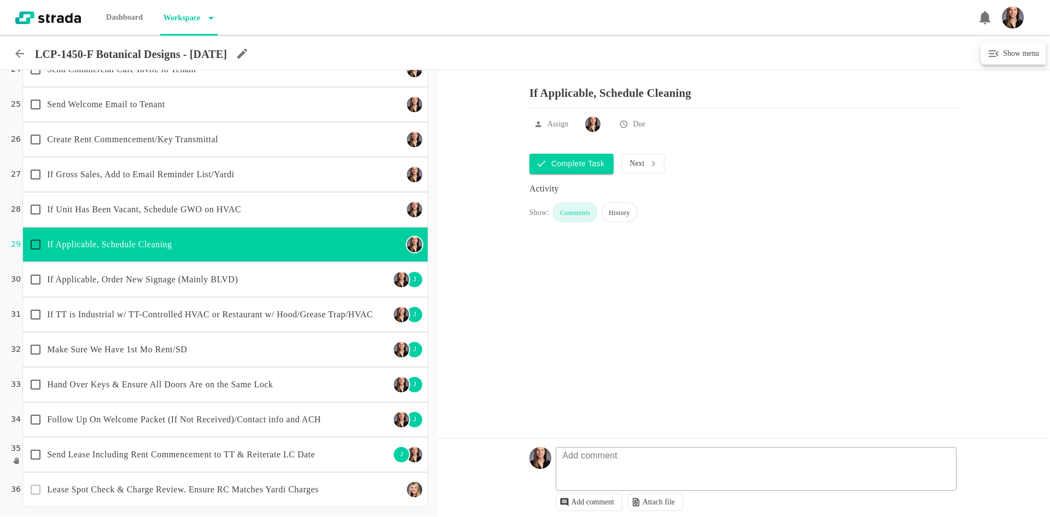
click at [363, 270] on div "If Applicable, Order New Signage (Mainly BLVD)" at bounding box center [207, 279] width 366 height 23
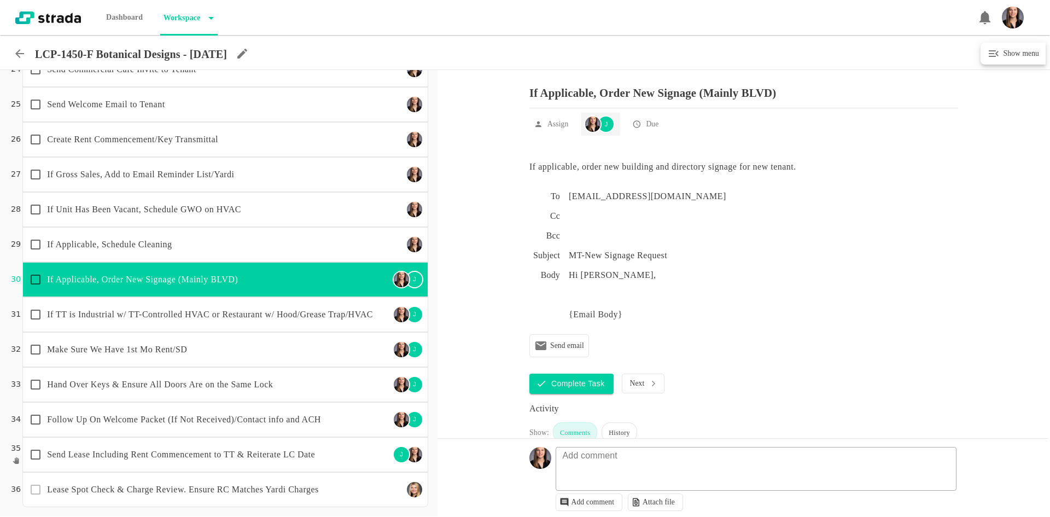
click at [598, 132] on img at bounding box center [592, 124] width 15 height 15
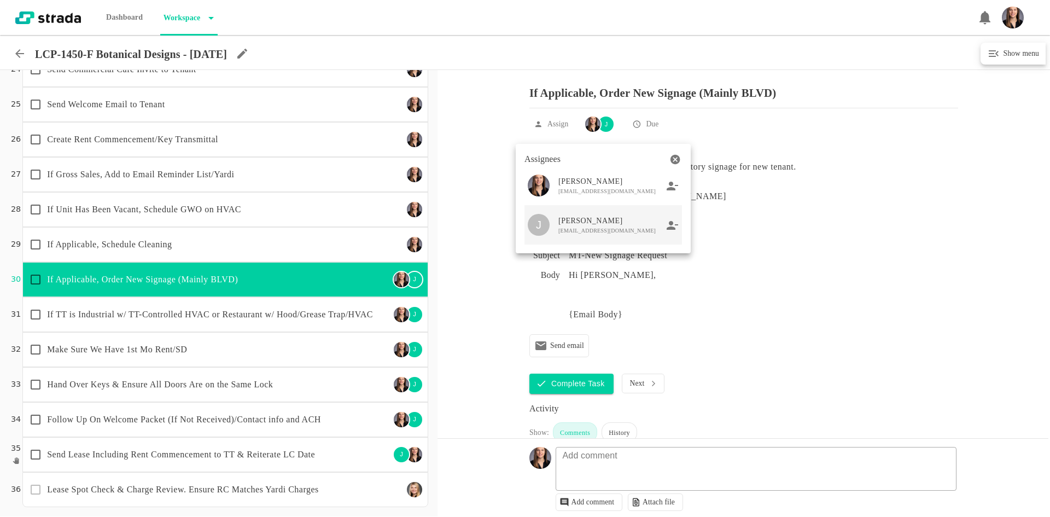
click at [673, 228] on icon at bounding box center [673, 225] width 12 height 10
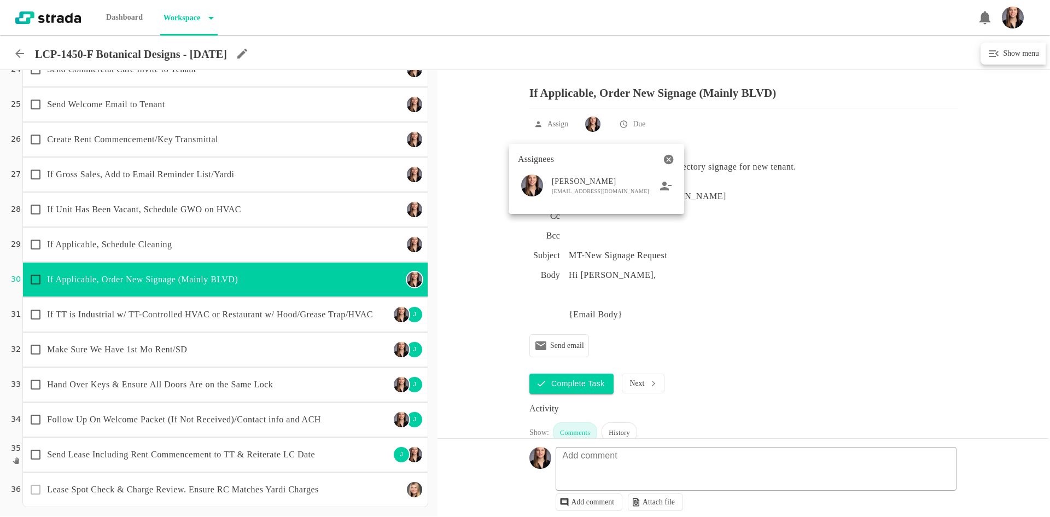
click at [306, 343] on div at bounding box center [525, 258] width 1050 height 517
click at [268, 313] on p "If TT is Industrial w/ TT-Controlled HVAC or Restaurant w/ Hood/Grease Trap/HVAC" at bounding box center [218, 314] width 343 height 13
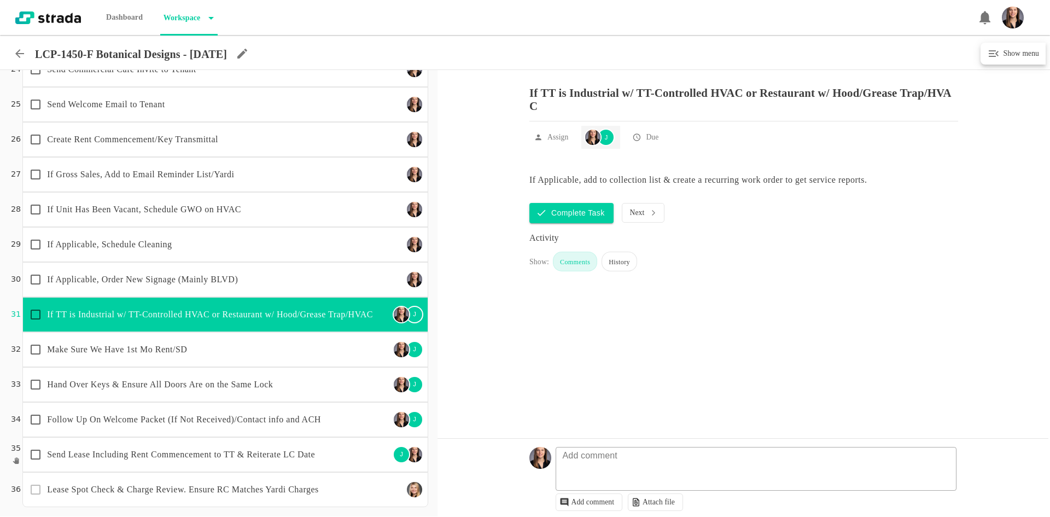
click at [589, 146] on div at bounding box center [593, 138] width 18 height 18
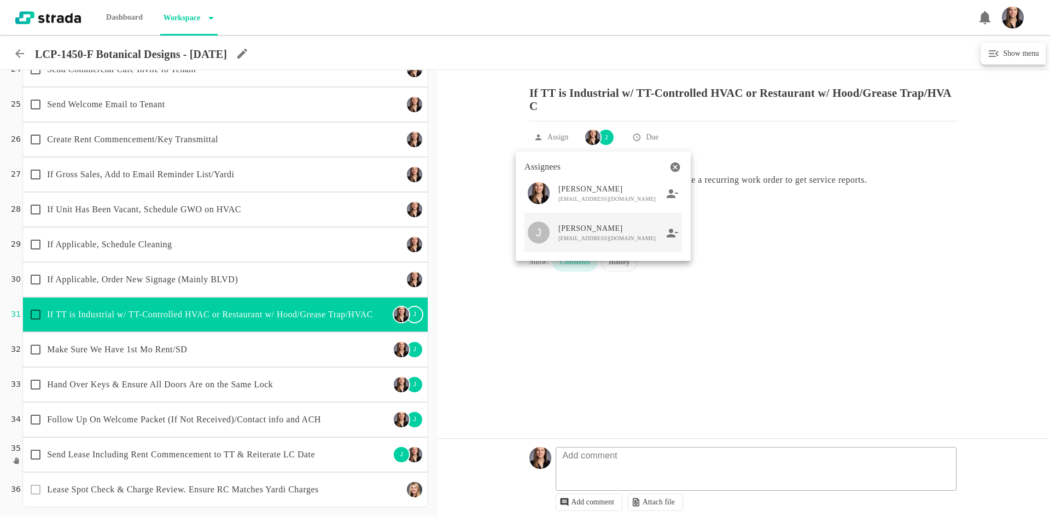
click at [670, 236] on icon at bounding box center [672, 232] width 11 height 9
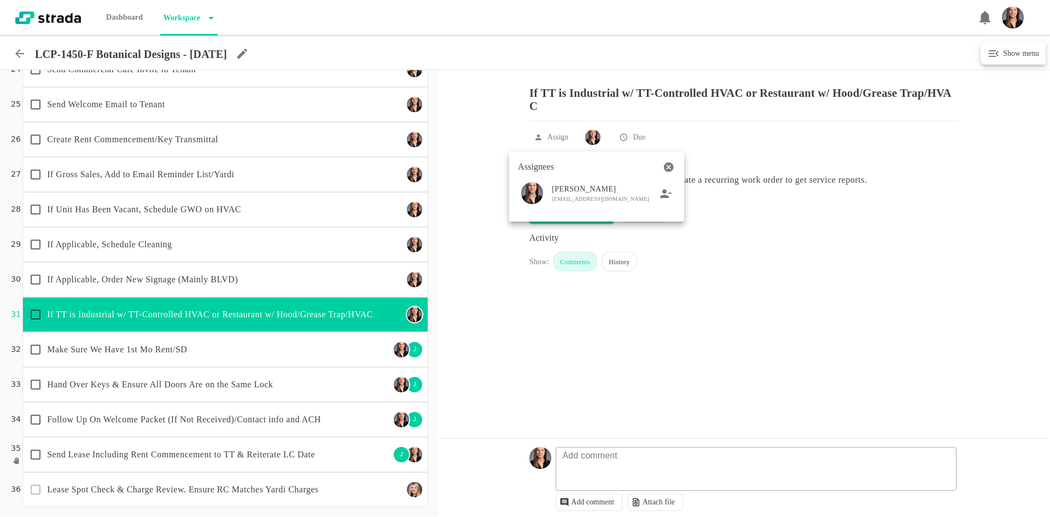
click at [200, 347] on div at bounding box center [525, 258] width 1050 height 517
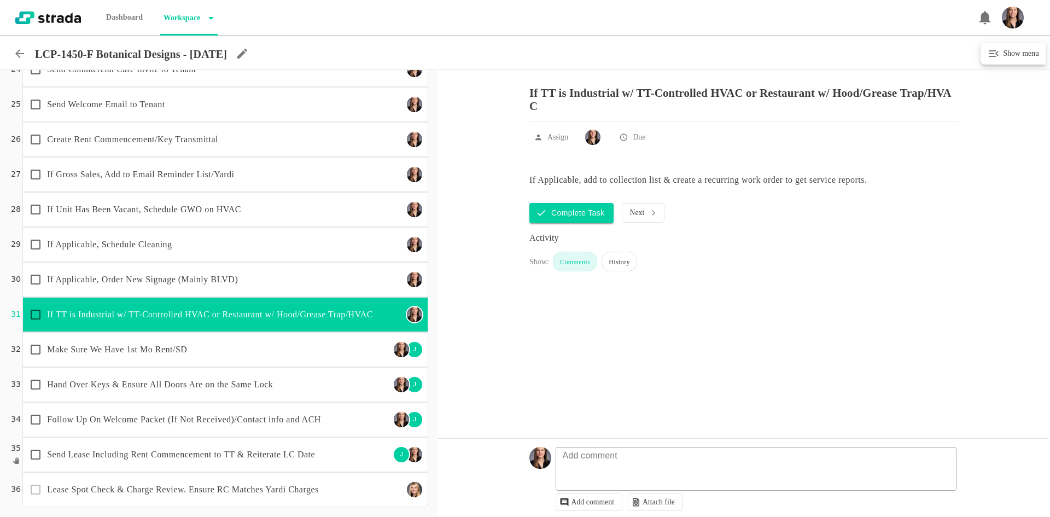
click at [280, 353] on p "Make Sure We Have 1st Mo Rent/SD" at bounding box center [218, 349] width 343 height 13
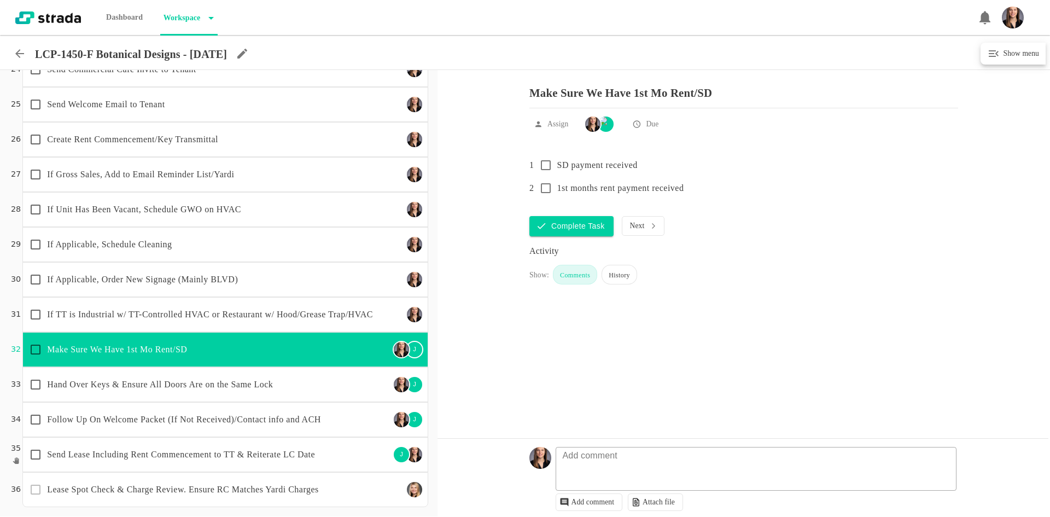
scroll to position [0, 0]
click at [591, 132] on img at bounding box center [592, 124] width 15 height 15
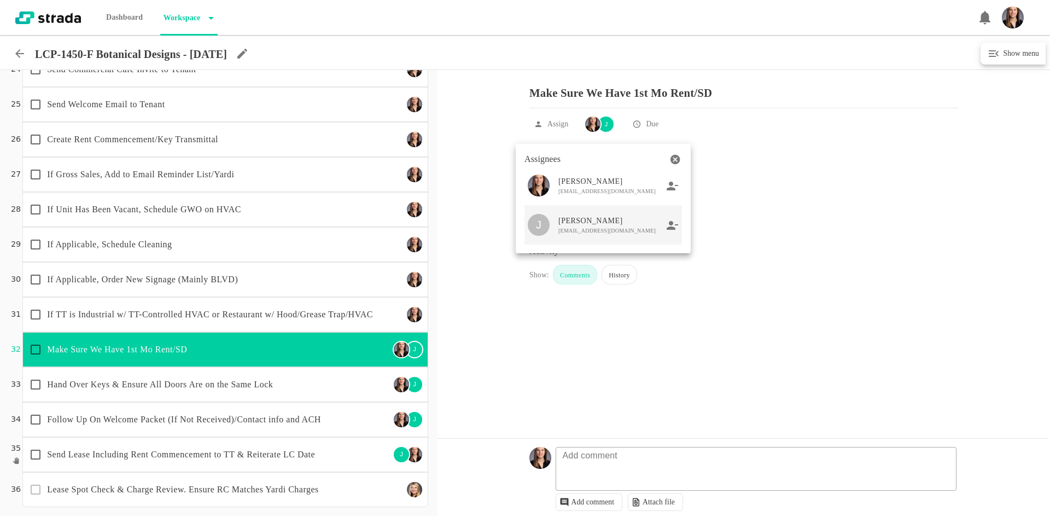
click at [671, 228] on icon at bounding box center [672, 224] width 11 height 9
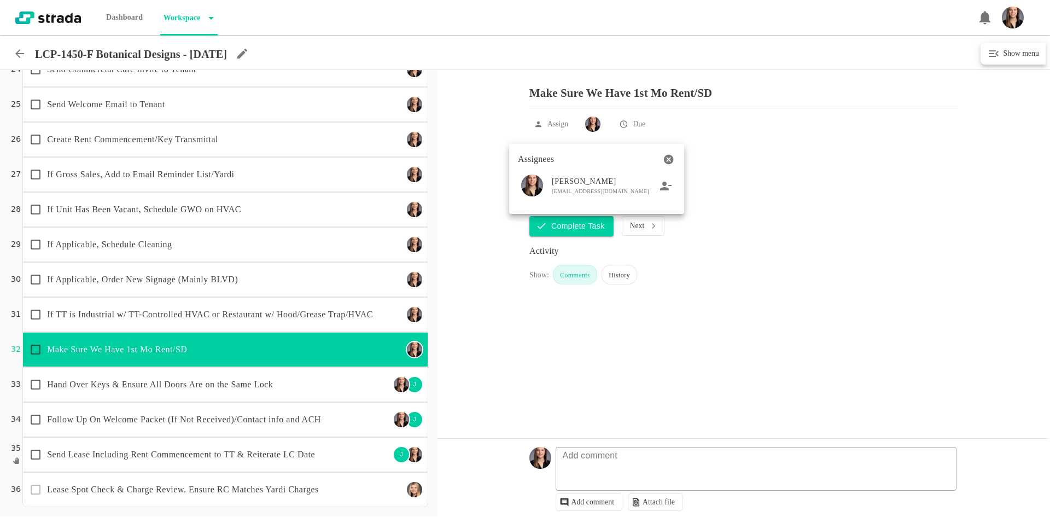
click at [215, 381] on div at bounding box center [525, 258] width 1050 height 517
click at [306, 399] on div "Hand Over Keys & Ensure All Doors Are on the Same Lock J" at bounding box center [225, 384] width 406 height 35
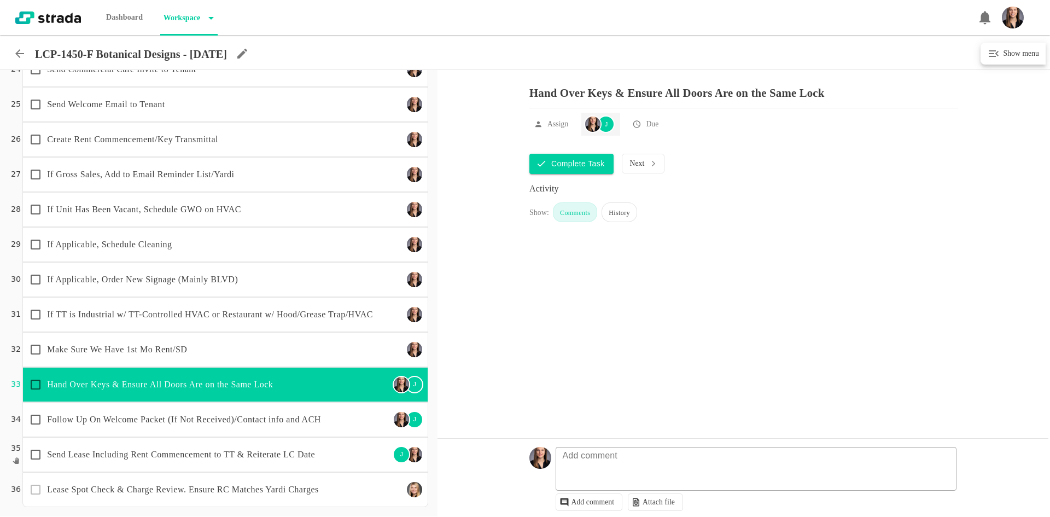
click at [609, 131] on div "J" at bounding box center [606, 124] width 18 height 18
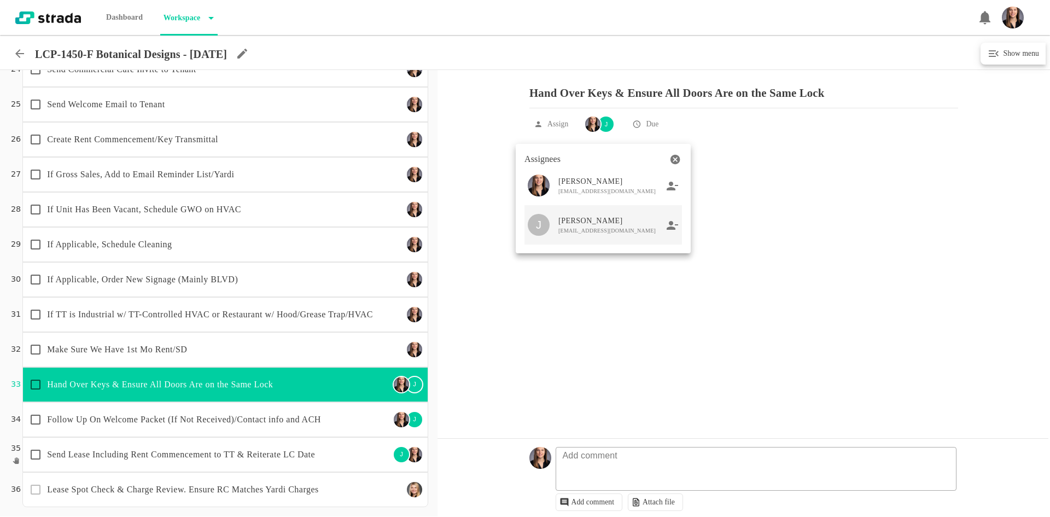
click at [674, 229] on icon at bounding box center [672, 224] width 11 height 9
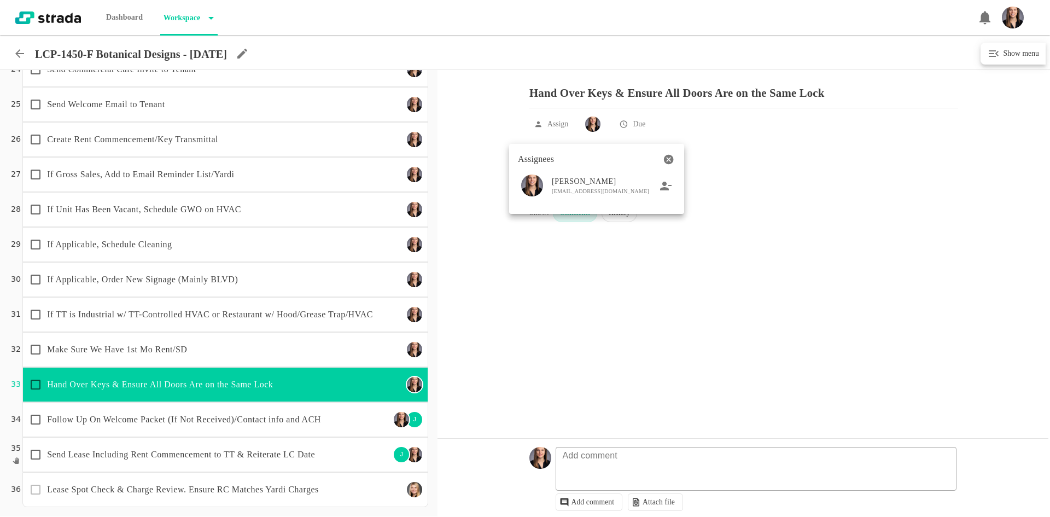
click at [300, 374] on div at bounding box center [525, 258] width 1050 height 517
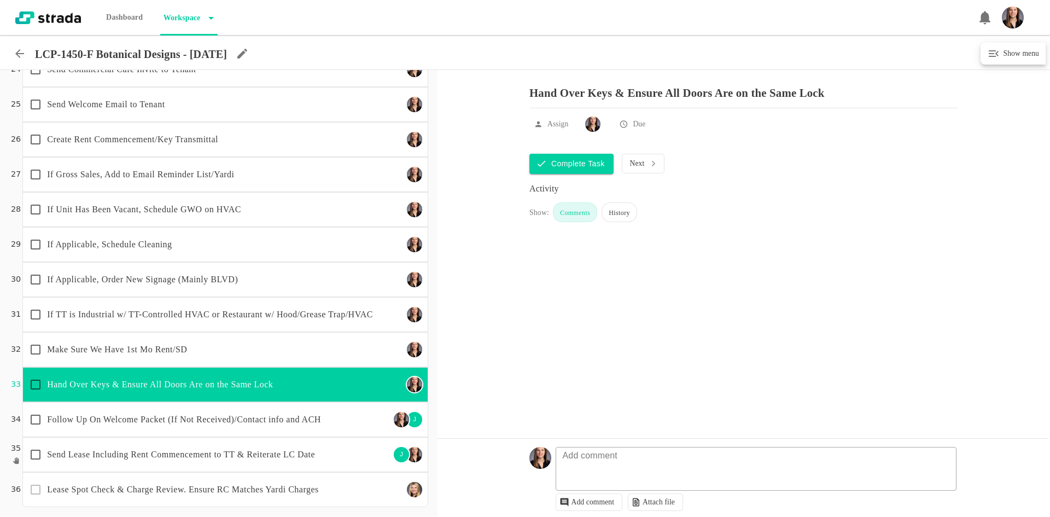
click at [348, 420] on p "Follow Up On Welcome Packet (If Not Received)/Contact info and ACH" at bounding box center [218, 419] width 343 height 13
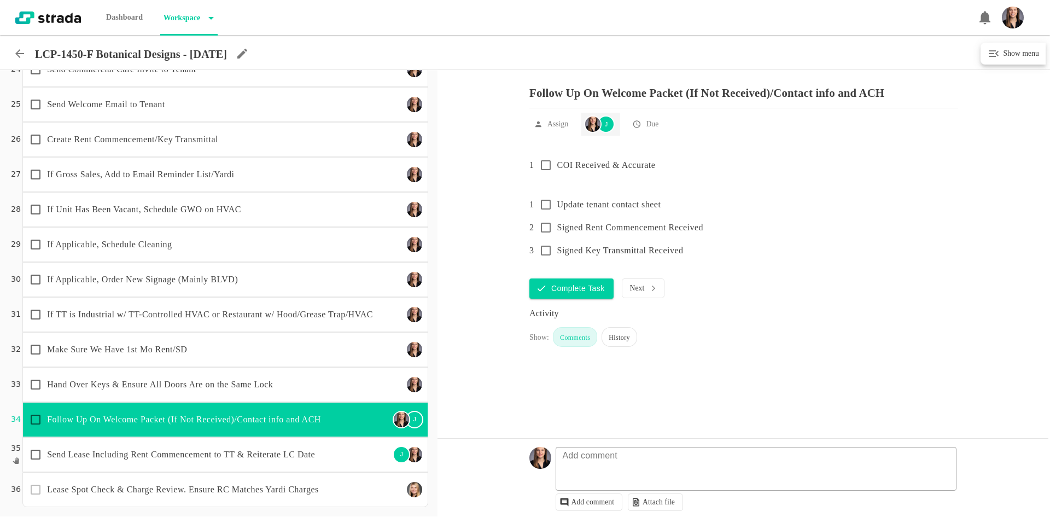
click at [600, 132] on img at bounding box center [592, 124] width 15 height 15
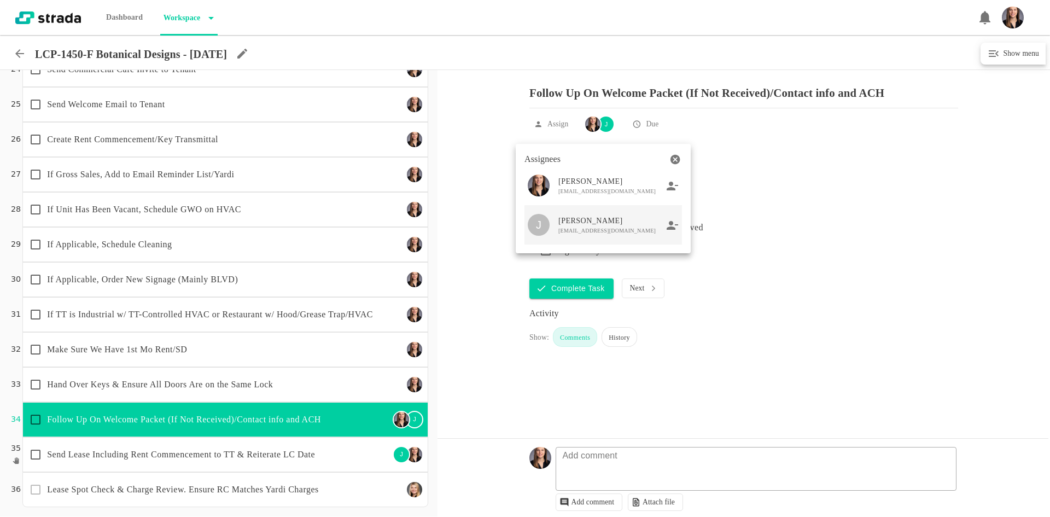
click at [674, 219] on div at bounding box center [673, 224] width 12 height 13
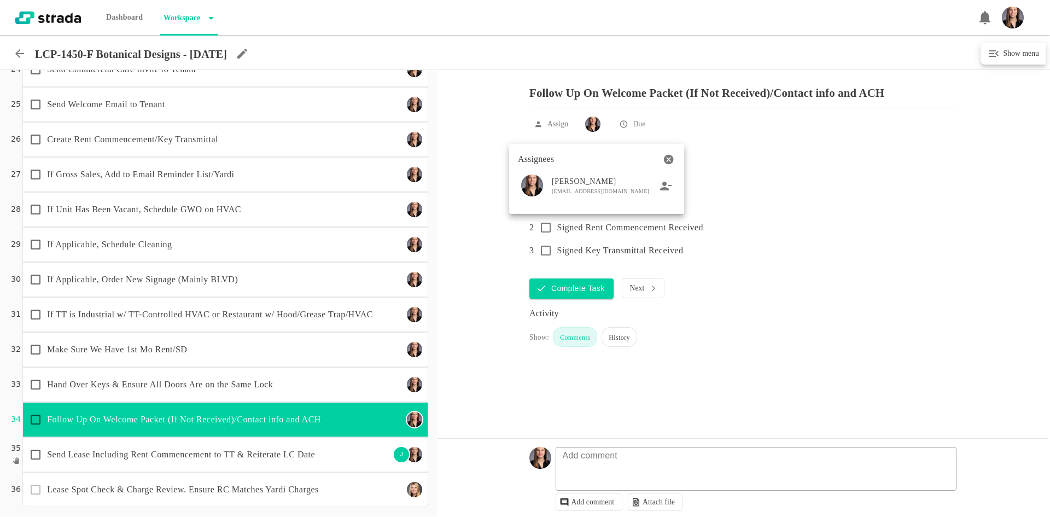
click at [323, 368] on div at bounding box center [525, 258] width 1050 height 517
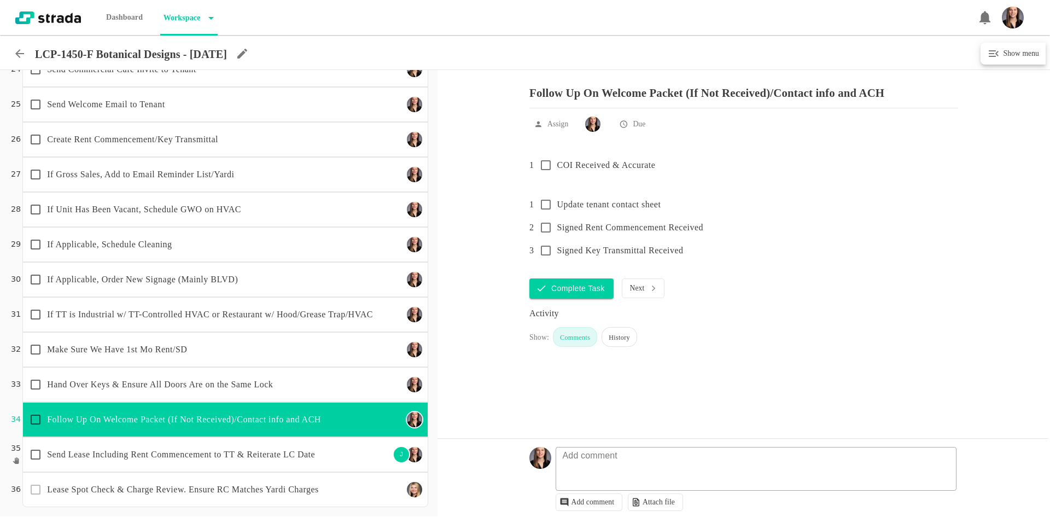
click at [328, 452] on p "Send Lease Including Rent Commencement to TT & Reiterate LC Date" at bounding box center [218, 454] width 343 height 13
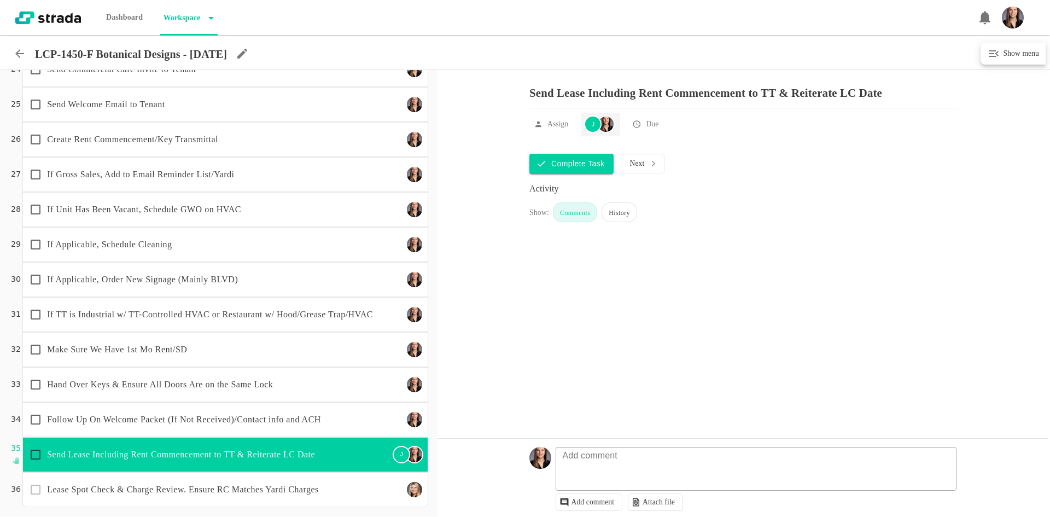
click at [608, 128] on img at bounding box center [605, 124] width 15 height 15
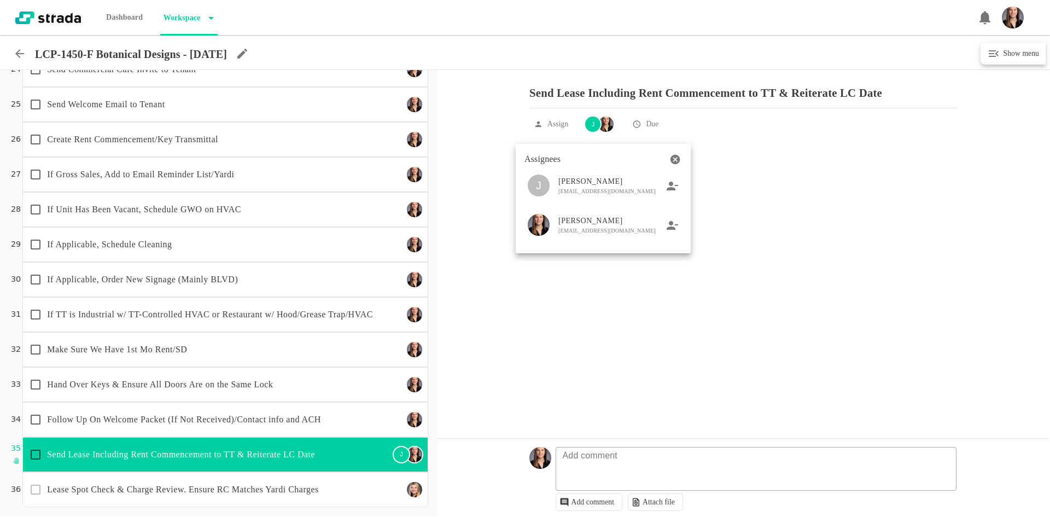
drag, startPoint x: 673, startPoint y: 228, endPoint x: 654, endPoint y: 235, distance: 21.1
click at [673, 228] on icon at bounding box center [673, 225] width 12 height 10
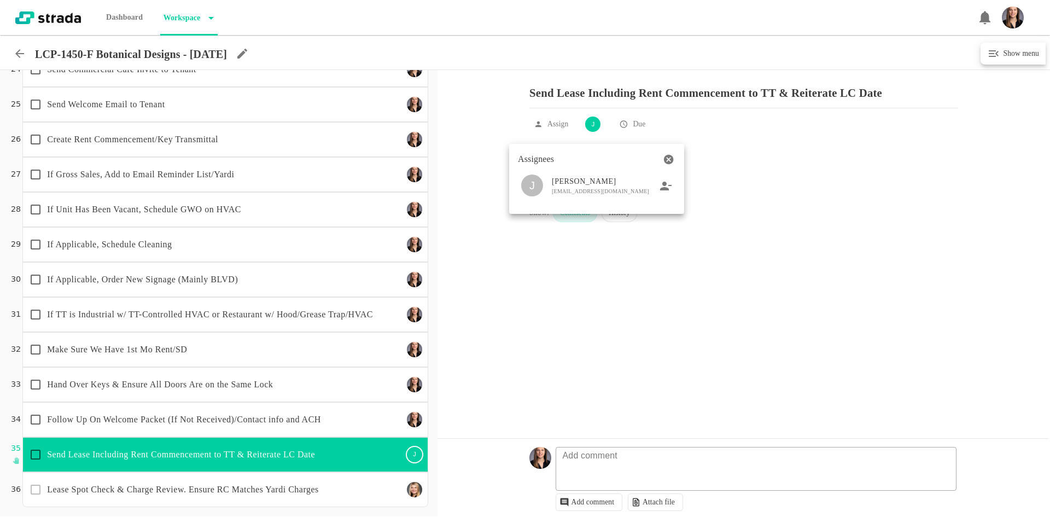
click at [303, 363] on div at bounding box center [525, 258] width 1050 height 517
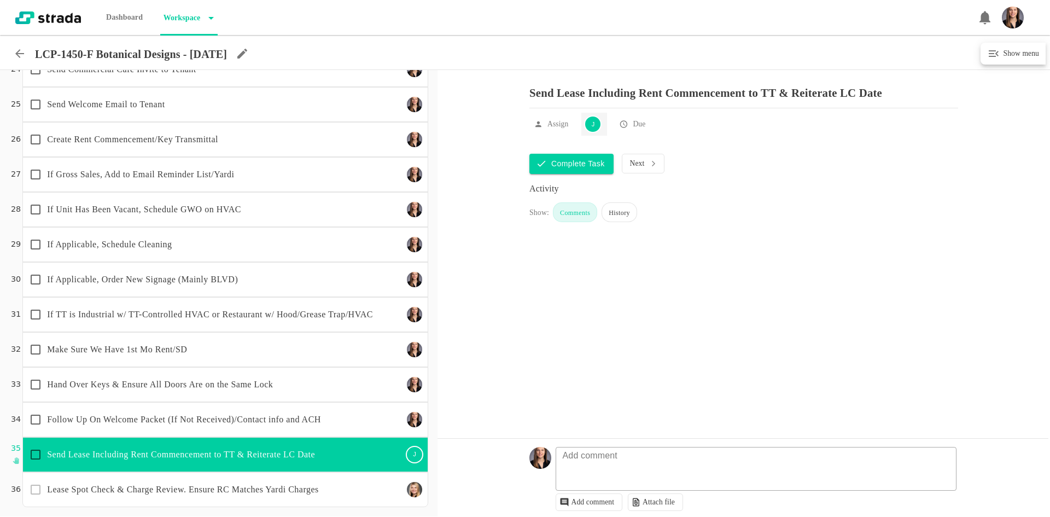
click at [590, 133] on div "J" at bounding box center [593, 124] width 18 height 18
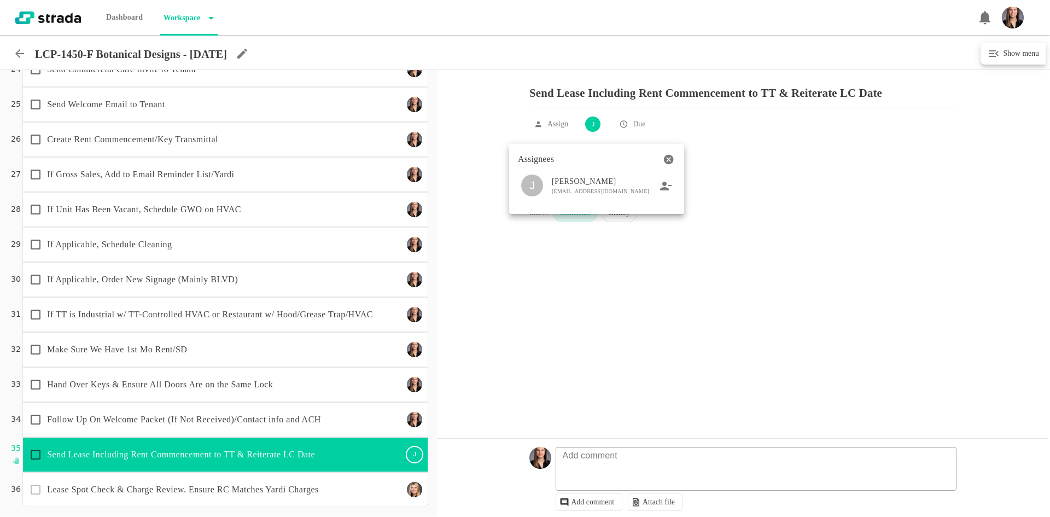
click at [665, 188] on icon at bounding box center [665, 185] width 11 height 9
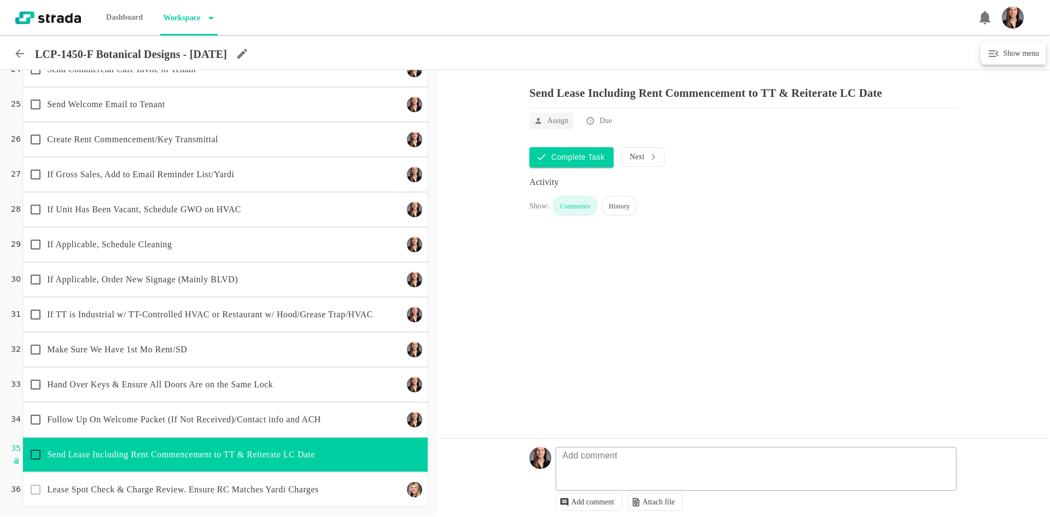
click at [559, 126] on p "Assign" at bounding box center [558, 120] width 21 height 11
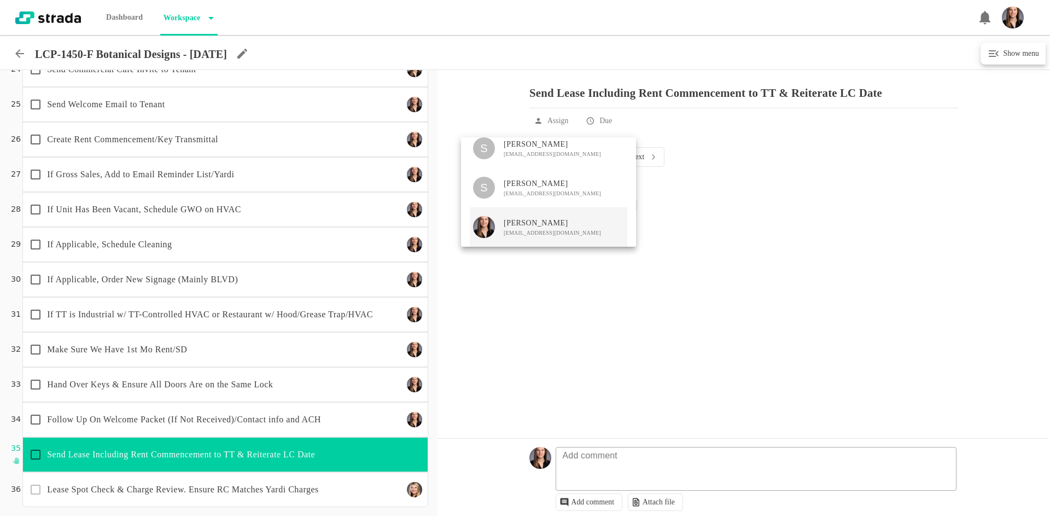
click at [547, 225] on span "[PERSON_NAME]" at bounding box center [552, 223] width 97 height 11
click at [496, 386] on div at bounding box center [525, 258] width 1050 height 517
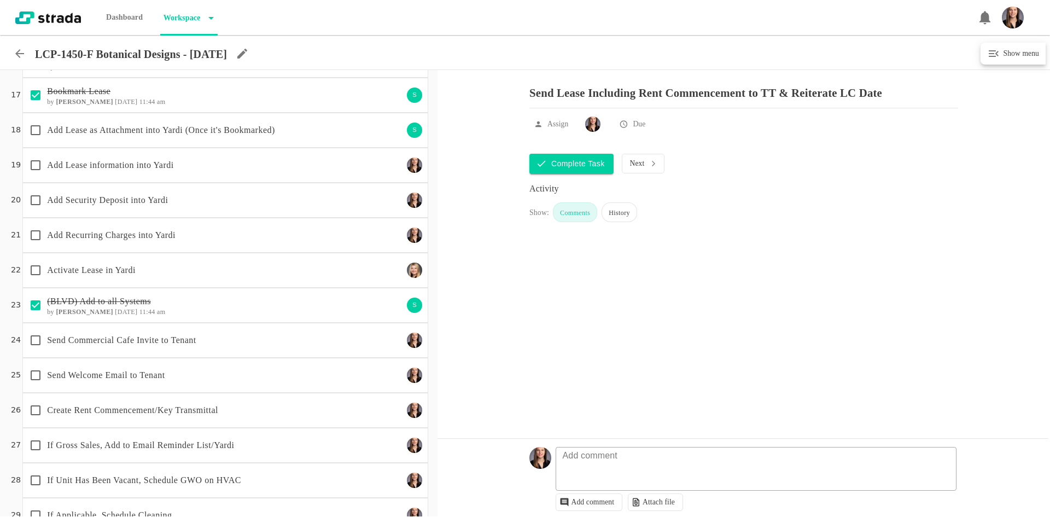
scroll to position [559, 0]
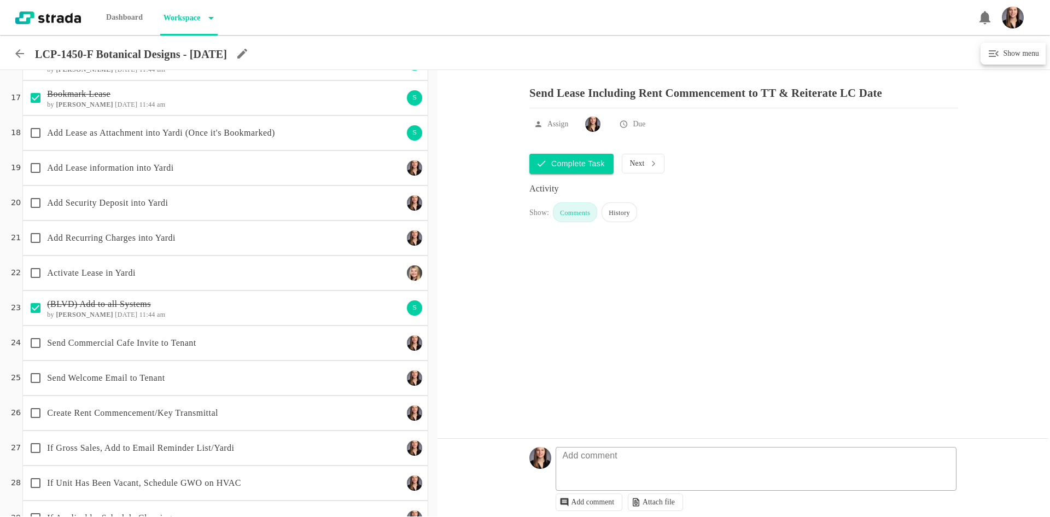
click at [219, 107] on h6 "by [PERSON_NAME] [DATE] 11:44 am" at bounding box center [225, 105] width 356 height 8
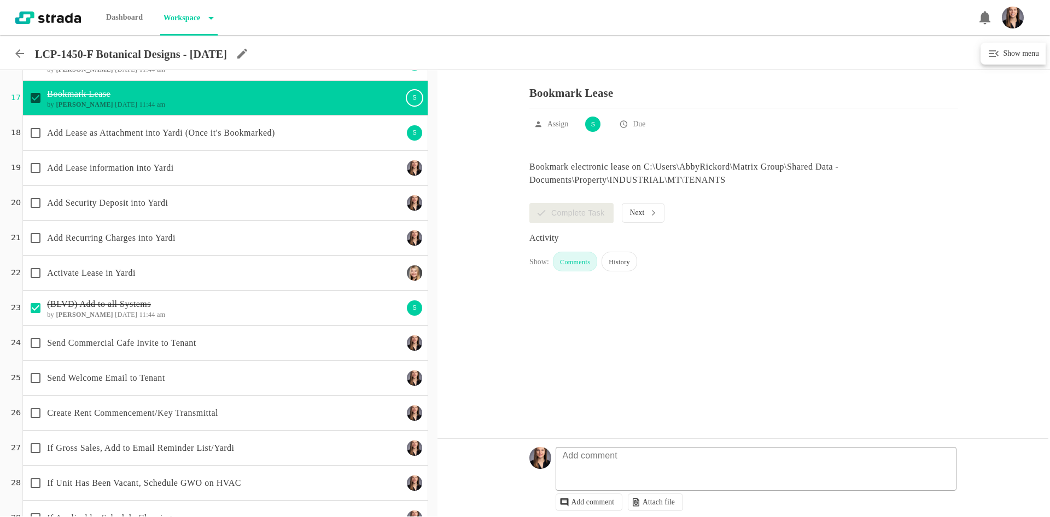
click at [245, 131] on p "Add Lease as Attachment into Yardi (Once it's Bookmarked)" at bounding box center [225, 132] width 356 height 13
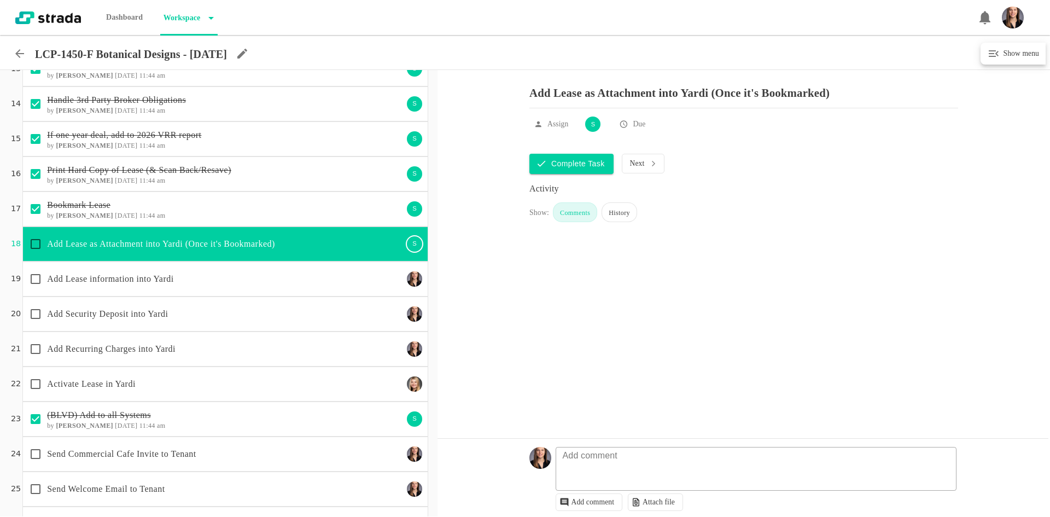
scroll to position [450, 0]
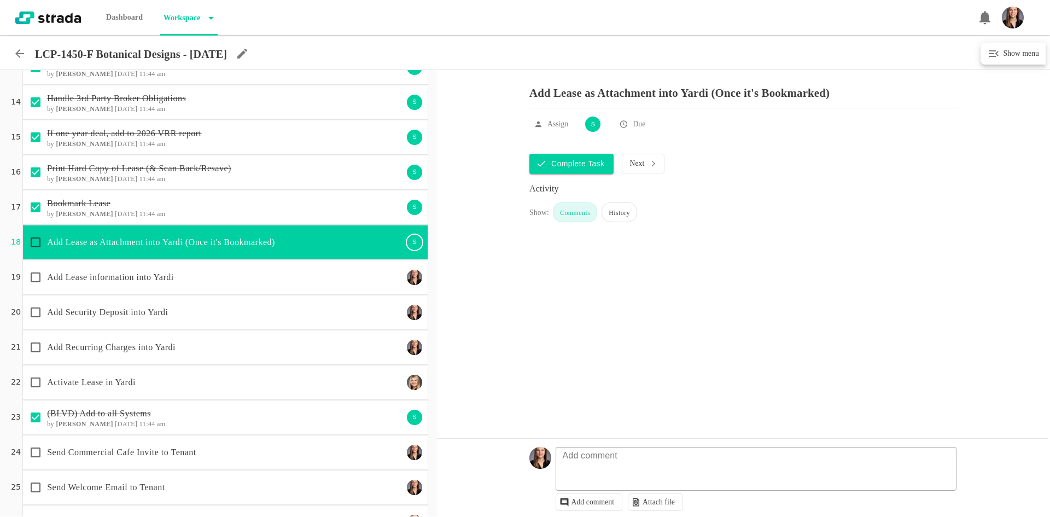
click at [316, 194] on div "Bookmark Lease by [PERSON_NAME] [DATE] 11:44 am S" at bounding box center [225, 207] width 406 height 35
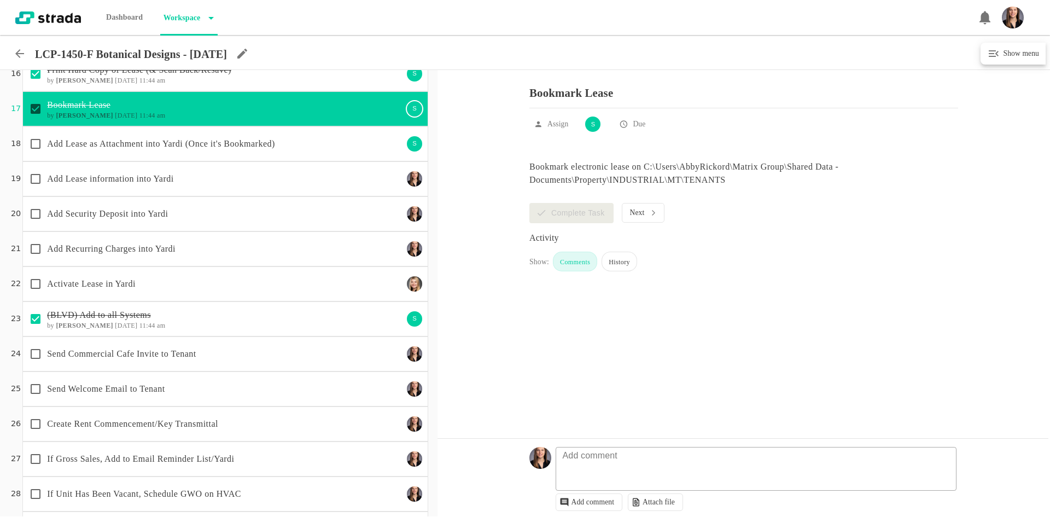
scroll to position [559, 0]
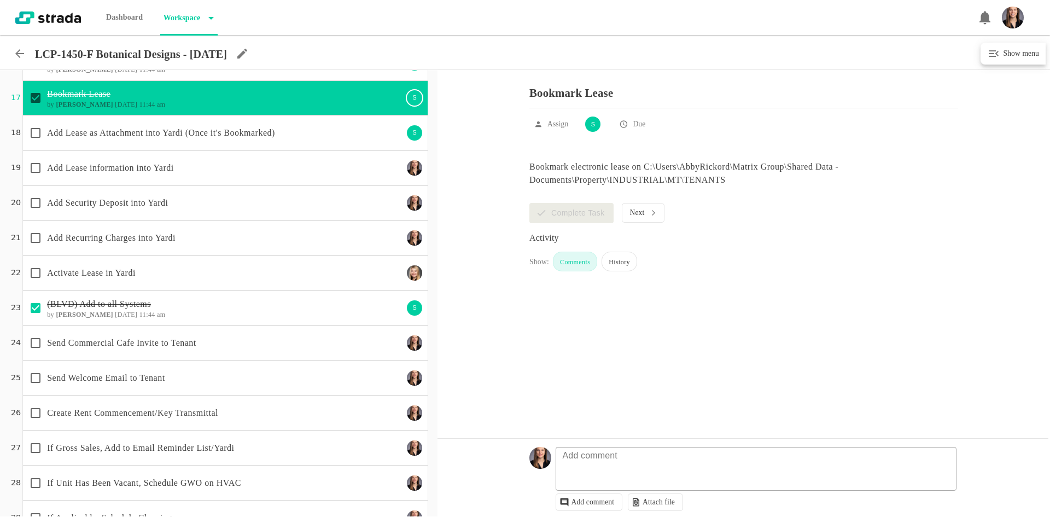
click at [277, 173] on p "Add Lease information into Yardi" at bounding box center [225, 167] width 356 height 13
